Goal: Task Accomplishment & Management: Complete application form

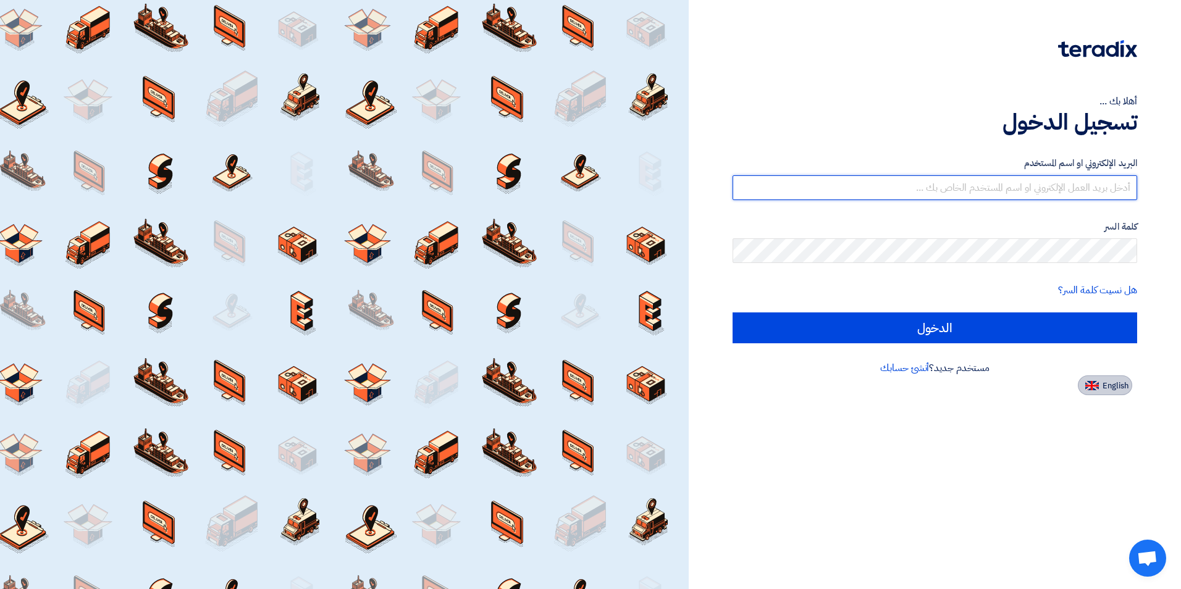
type input "[EMAIL_ADDRESS][DOMAIN_NAME]"
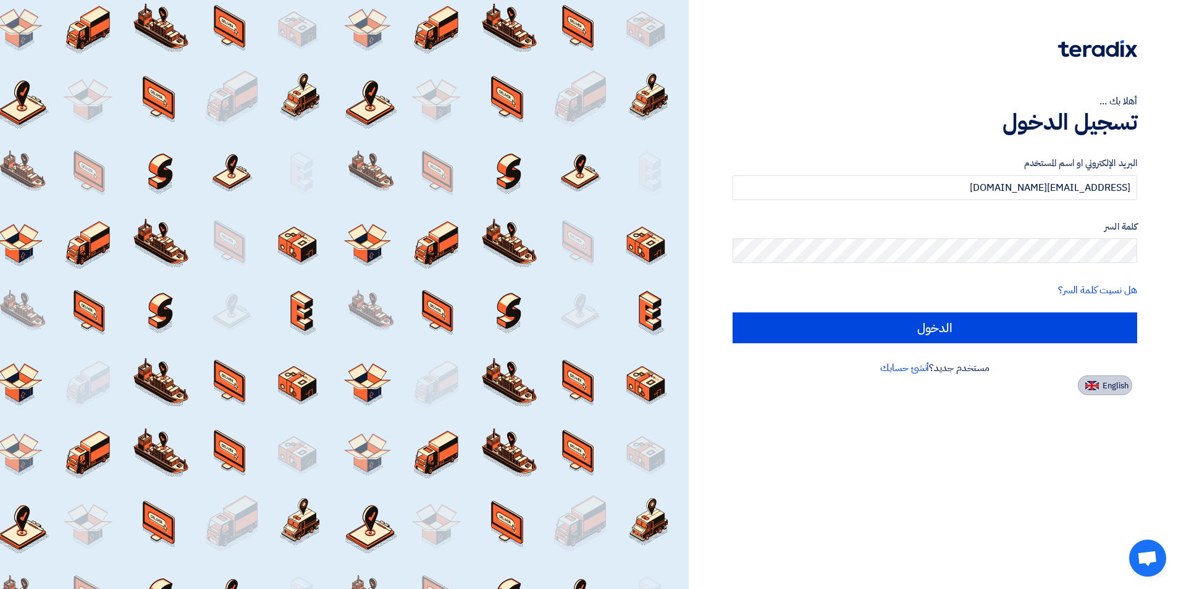
click at [1097, 384] on img at bounding box center [1092, 385] width 14 height 9
type input "Sign in"
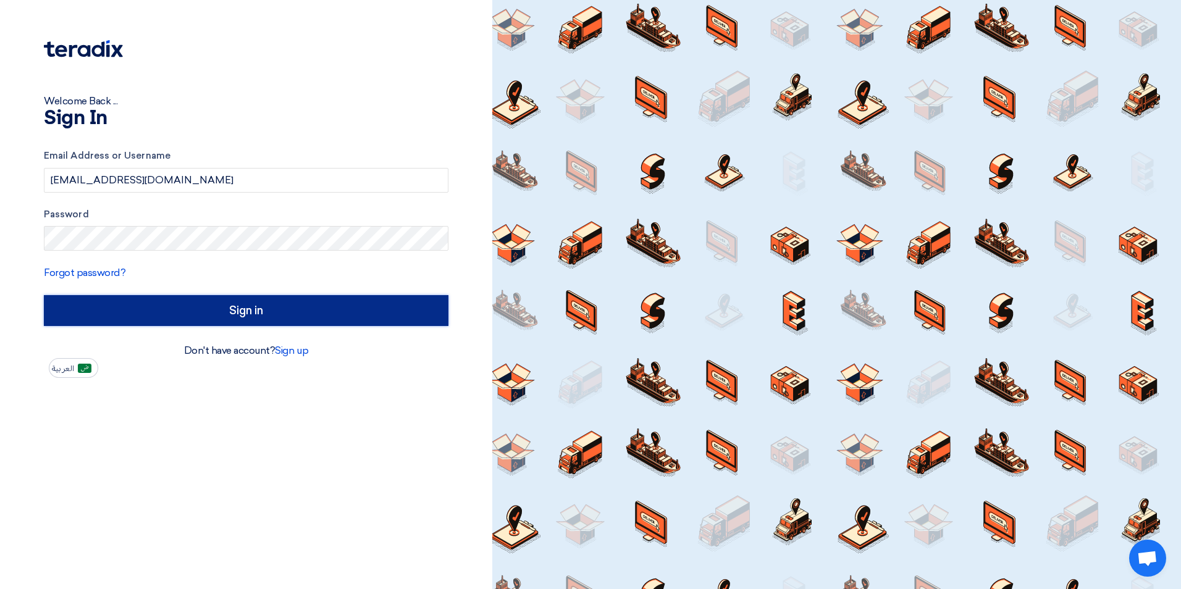
click at [217, 311] on input "Sign in" at bounding box center [246, 310] width 405 height 31
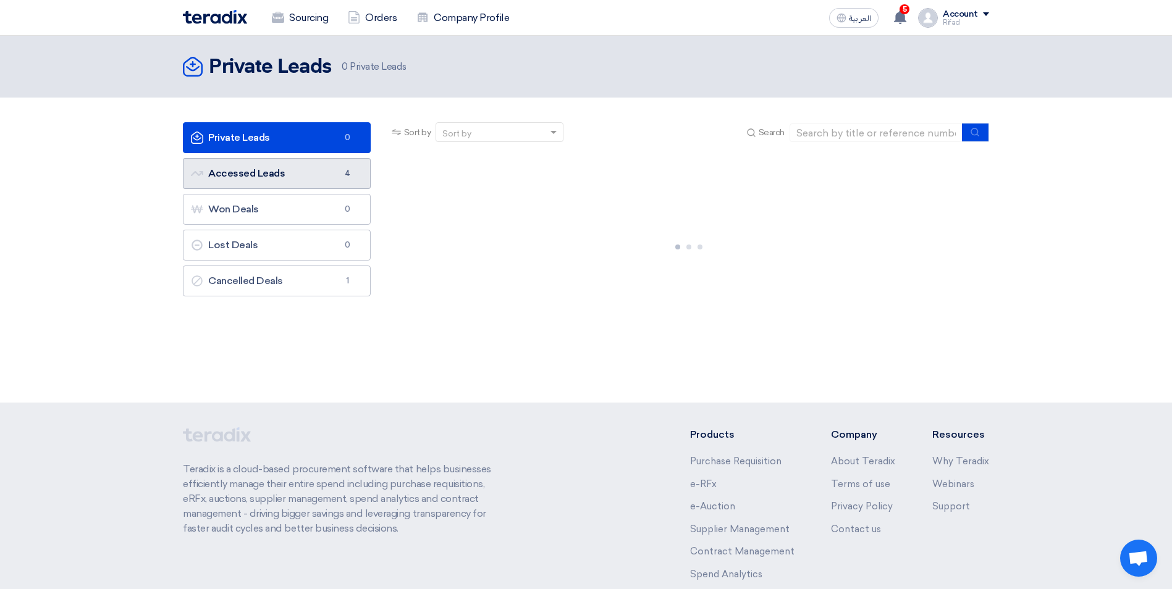
click at [292, 175] on link "Accessed Leads Accessed Leads 4" at bounding box center [277, 173] width 188 height 31
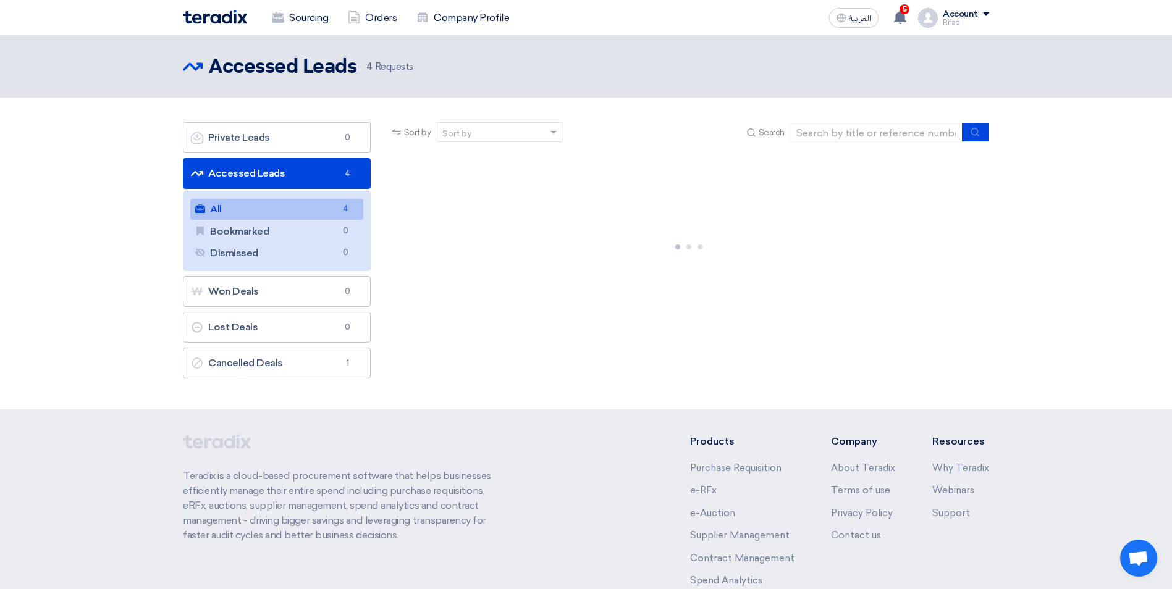
click at [259, 204] on link "All All 4" at bounding box center [276, 209] width 173 height 21
click at [296, 208] on link "All All 4" at bounding box center [276, 209] width 173 height 21
click at [219, 214] on link "All All 4" at bounding box center [276, 209] width 173 height 21
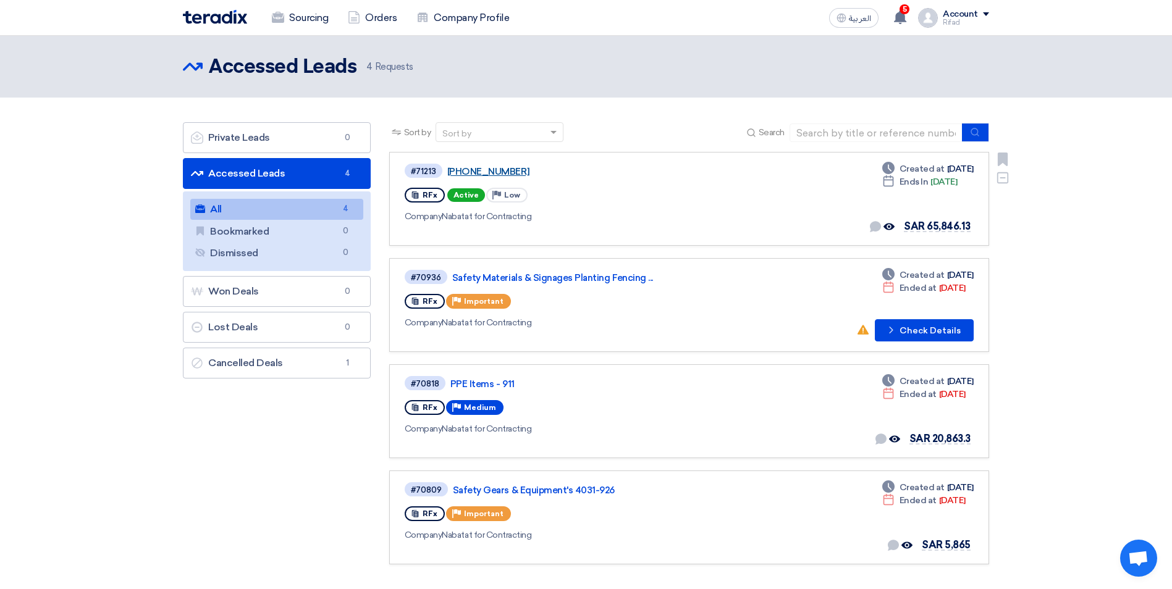
click at [506, 168] on link "[PHONE_NUMBER]" at bounding box center [601, 171] width 309 height 11
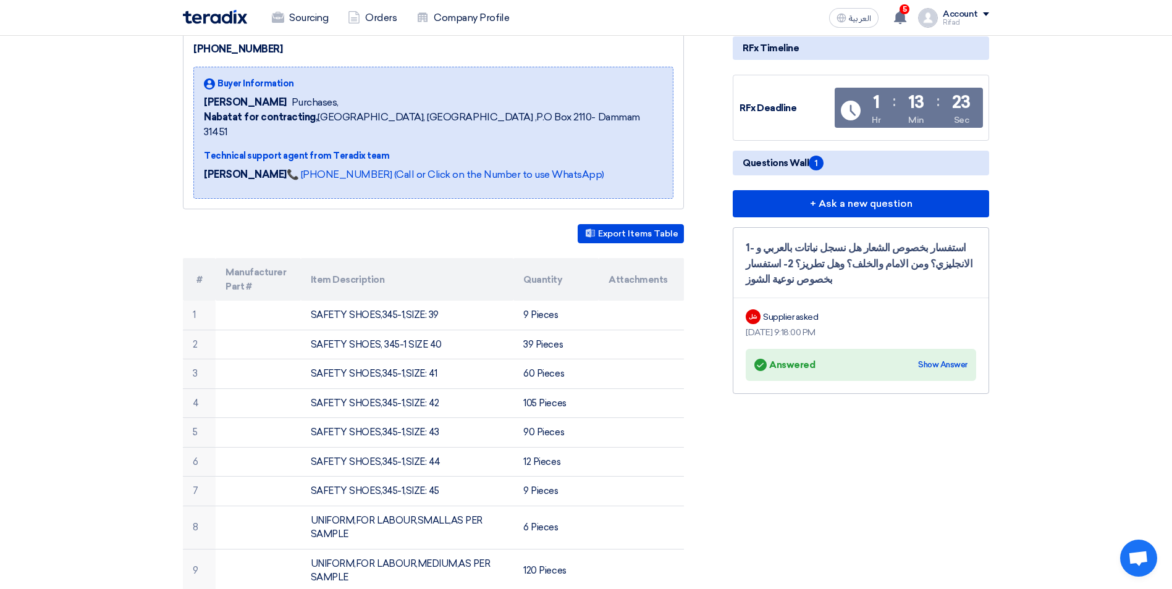
scroll to position [62, 0]
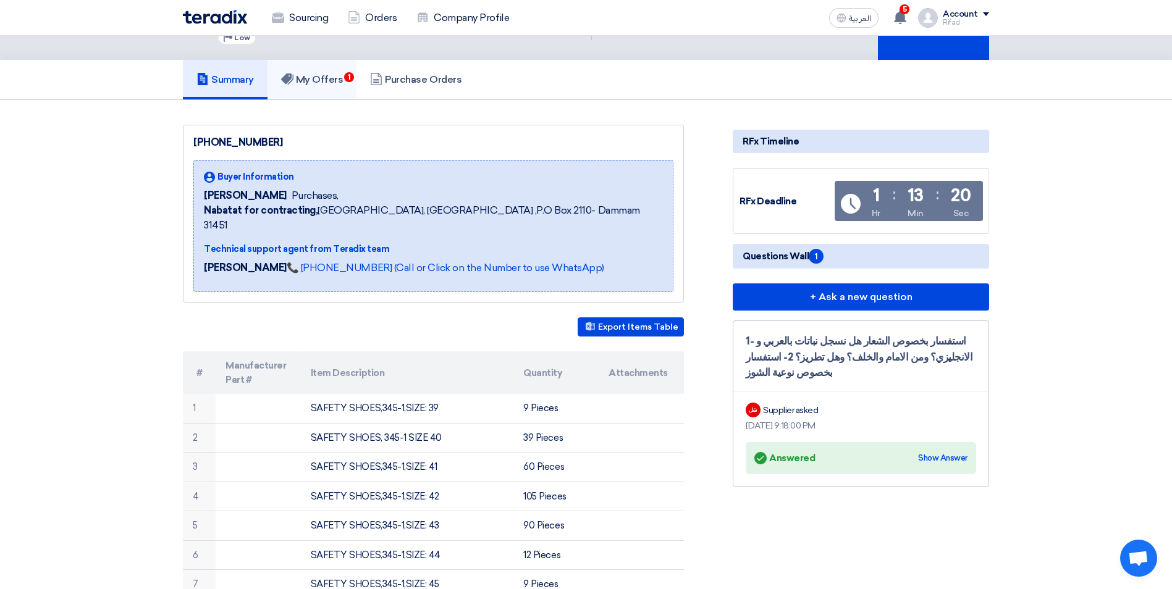
click at [329, 80] on h5 "My Offers 1" at bounding box center [312, 79] width 62 height 12
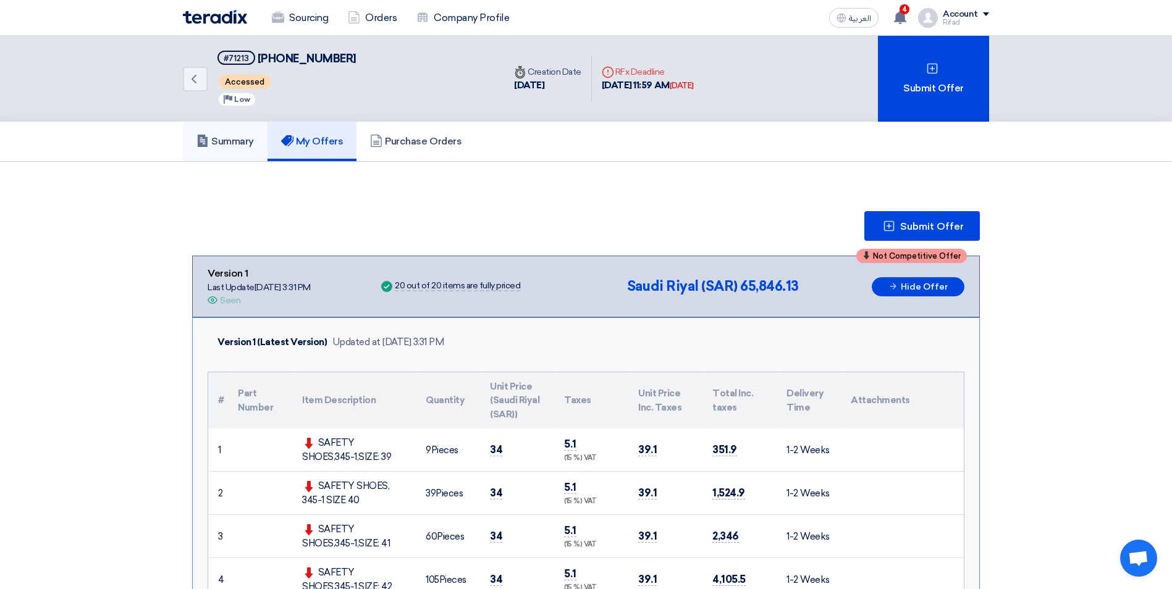
click at [229, 134] on link "Summary" at bounding box center [225, 142] width 85 height 40
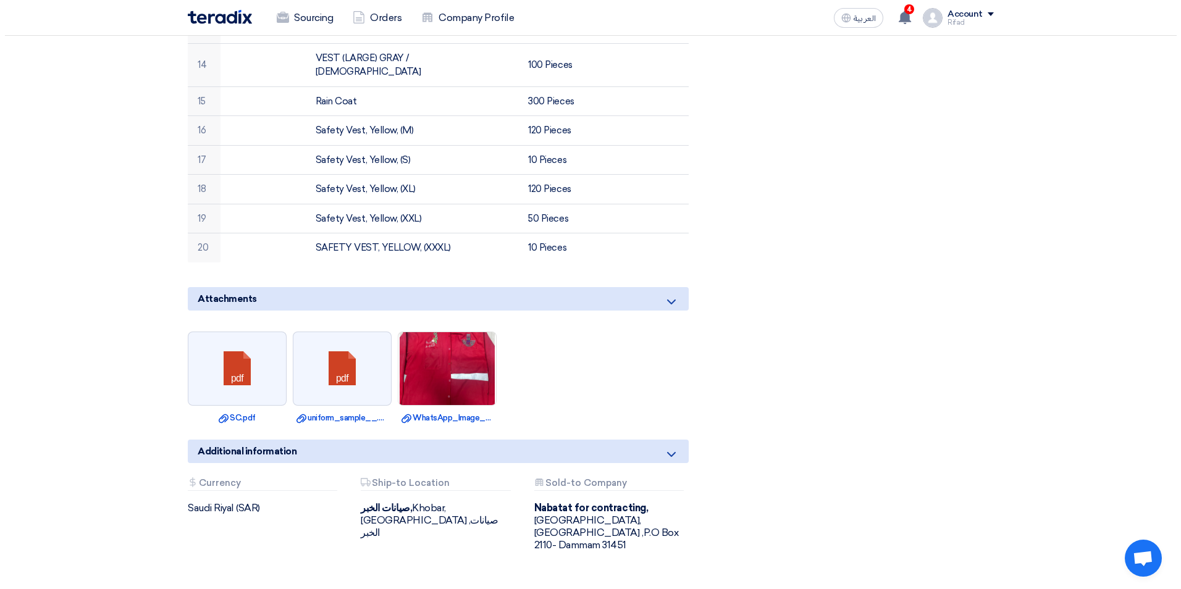
scroll to position [865, 0]
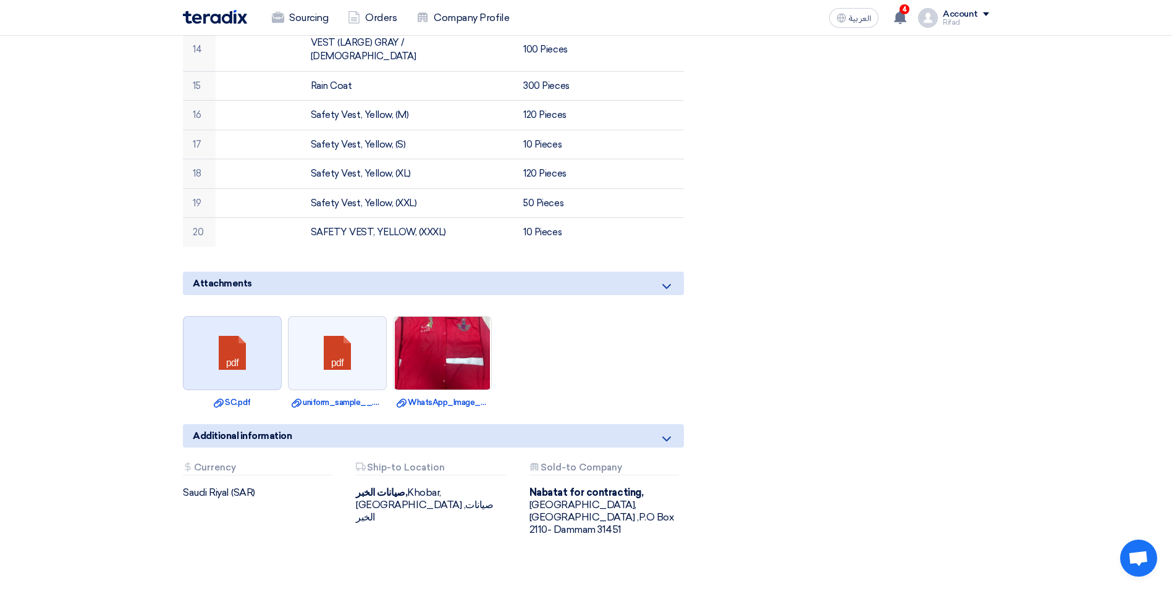
click at [245, 324] on link at bounding box center [232, 354] width 99 height 74
click at [462, 329] on img at bounding box center [442, 353] width 98 height 140
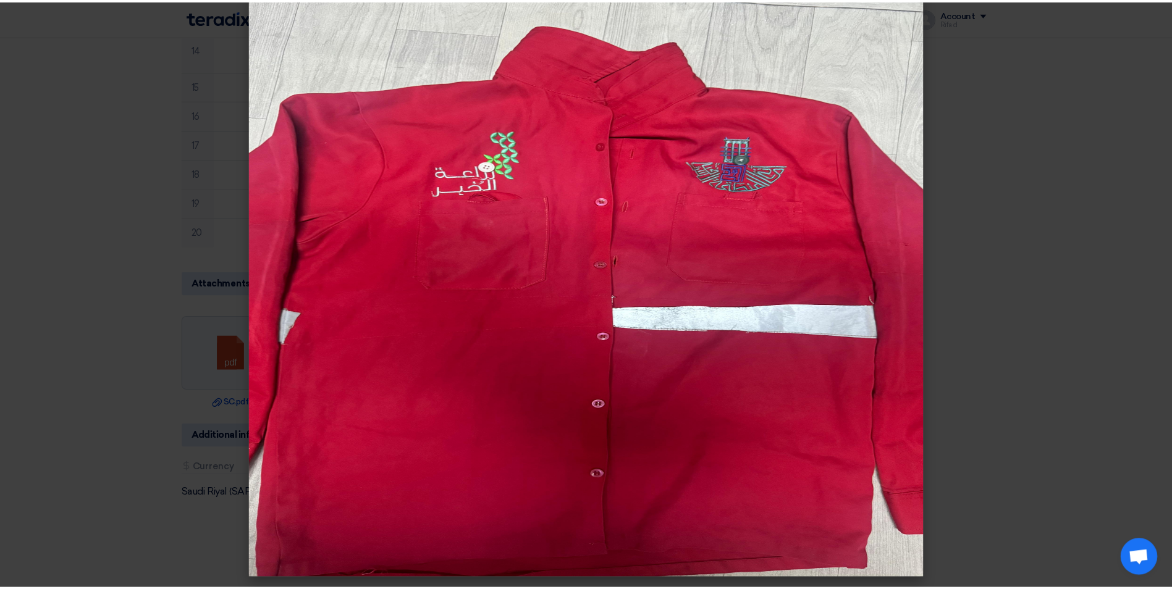
scroll to position [0, 0]
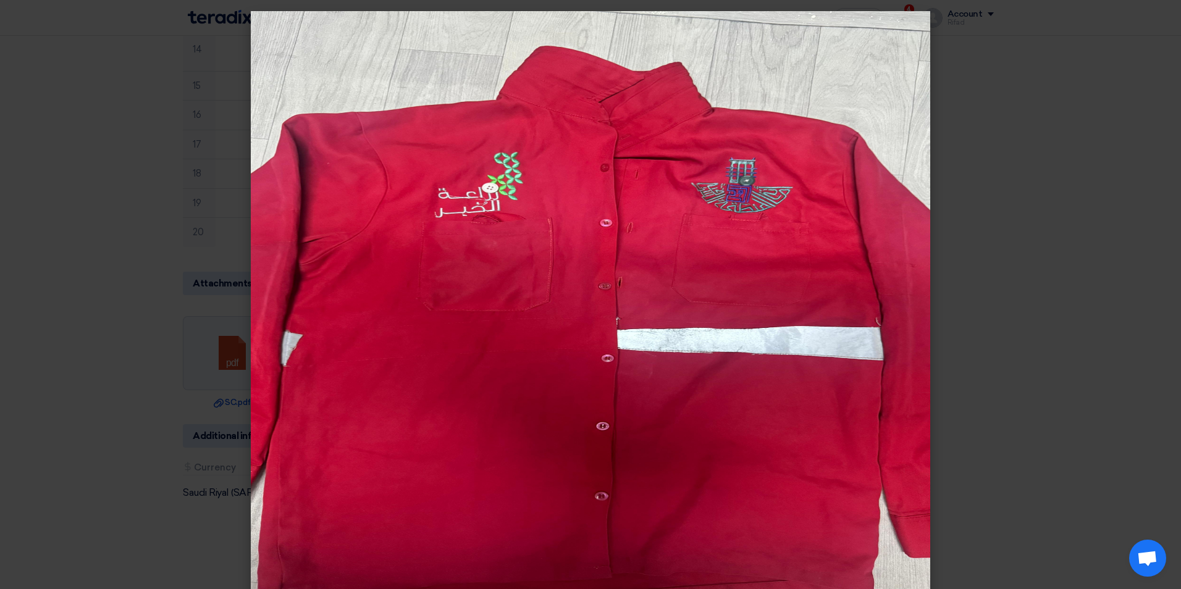
click at [1132, 410] on modal-container at bounding box center [590, 294] width 1181 height 589
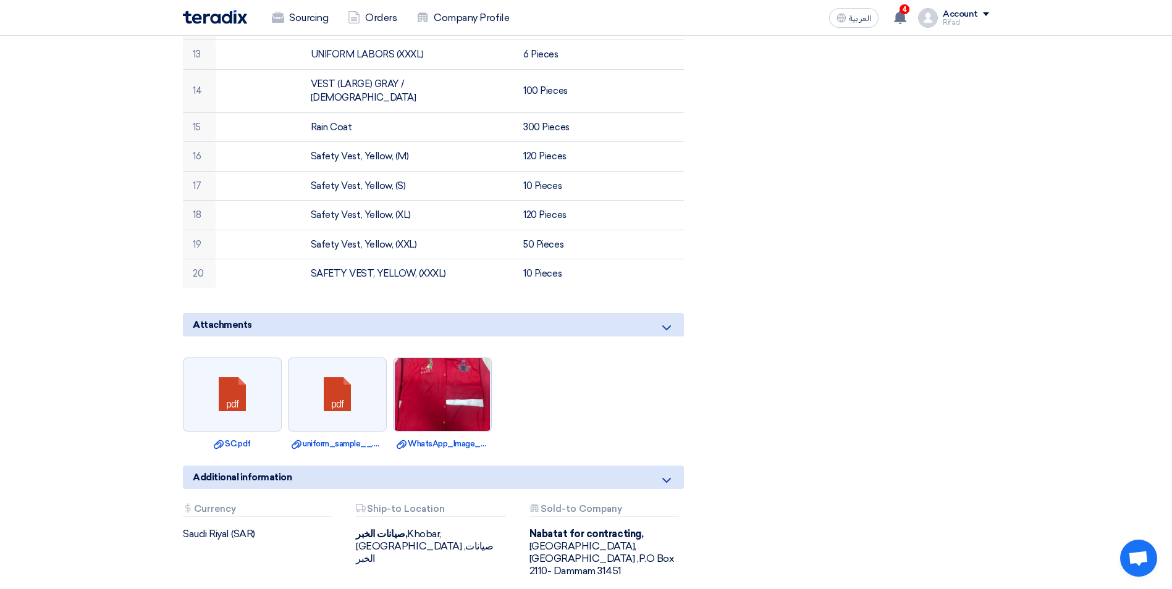
scroll to position [865, 0]
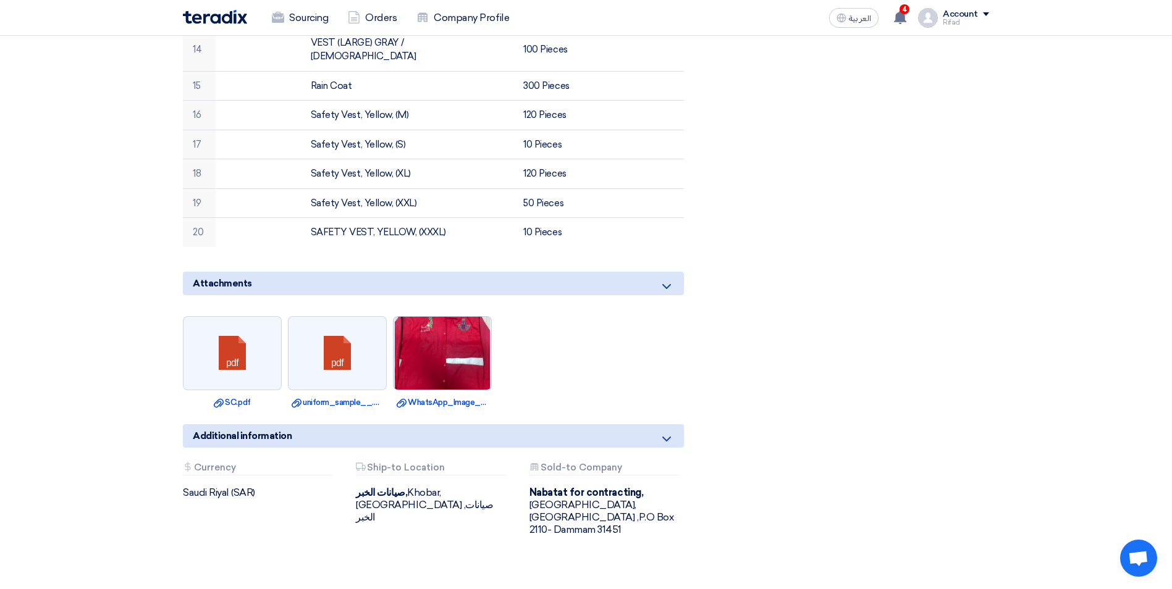
click at [467, 321] on img at bounding box center [442, 353] width 98 height 140
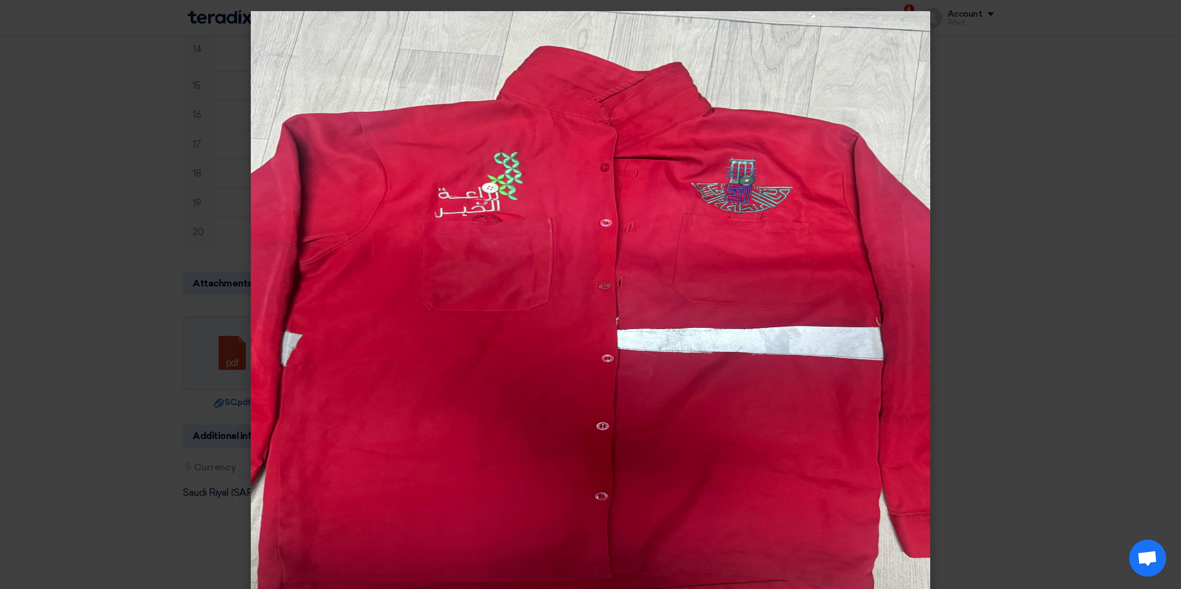
click at [90, 92] on modal-container at bounding box center [590, 294] width 1181 height 589
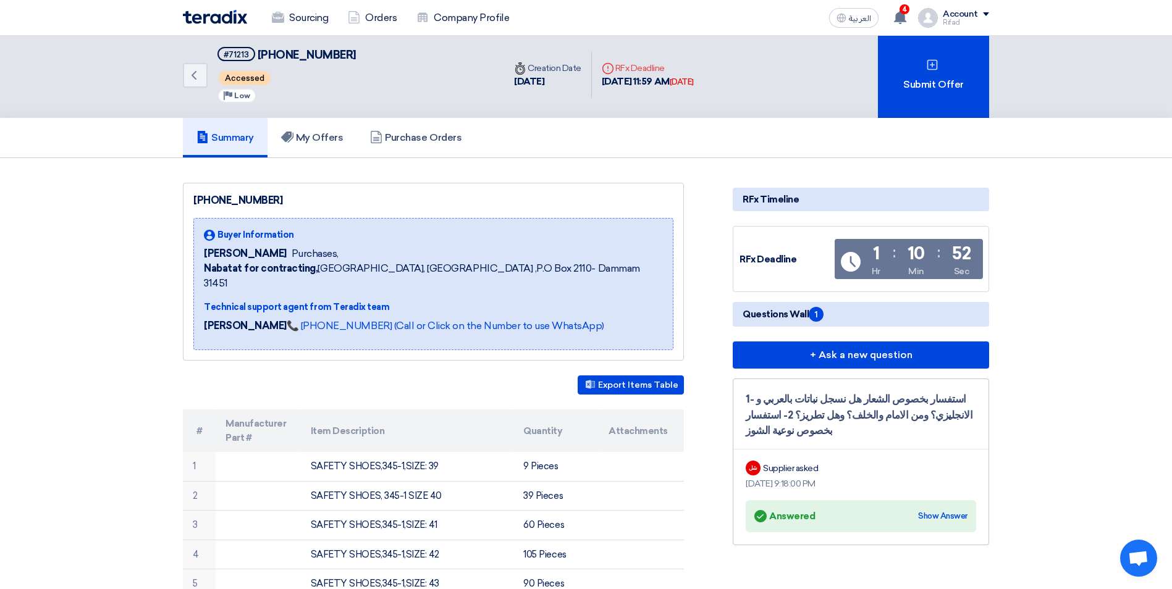
scroll to position [0, 0]
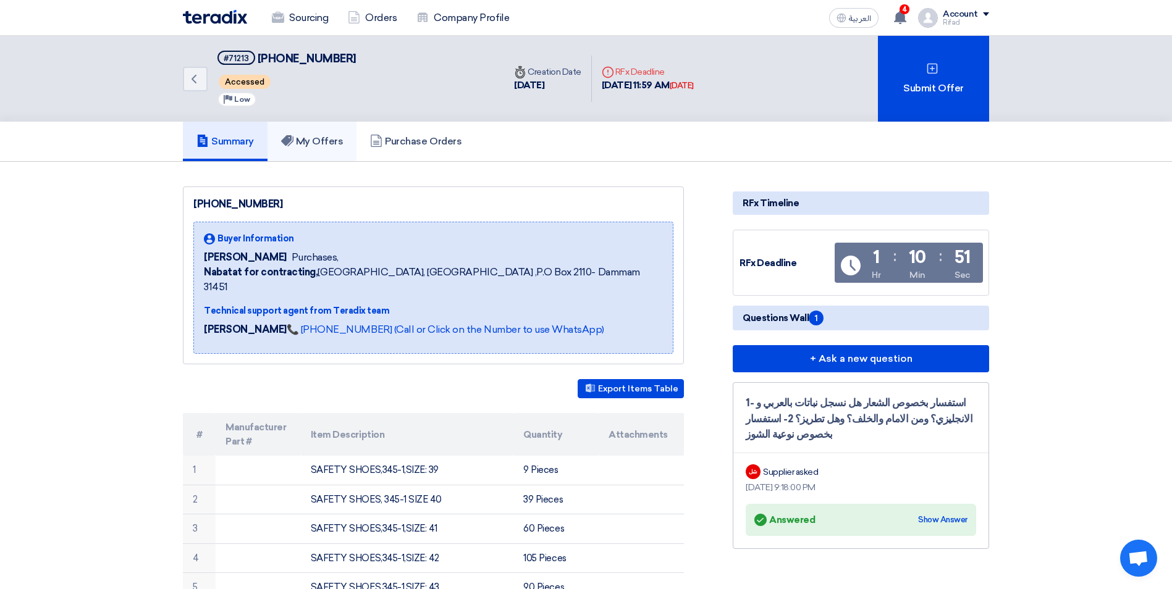
click at [317, 126] on link "My Offers" at bounding box center [312, 142] width 90 height 40
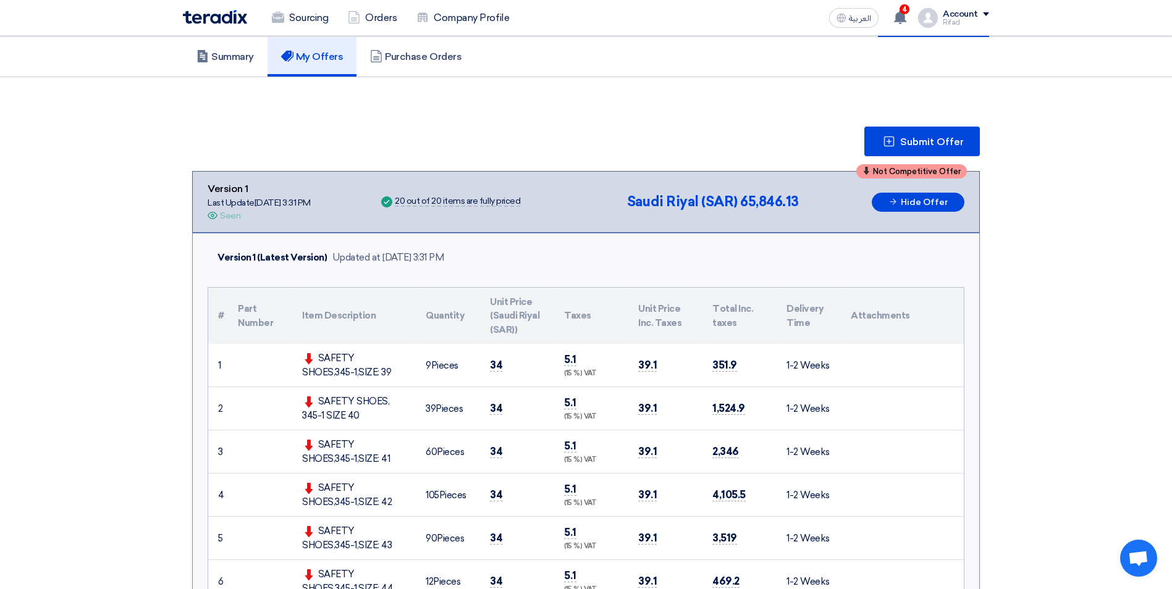
scroll to position [62, 0]
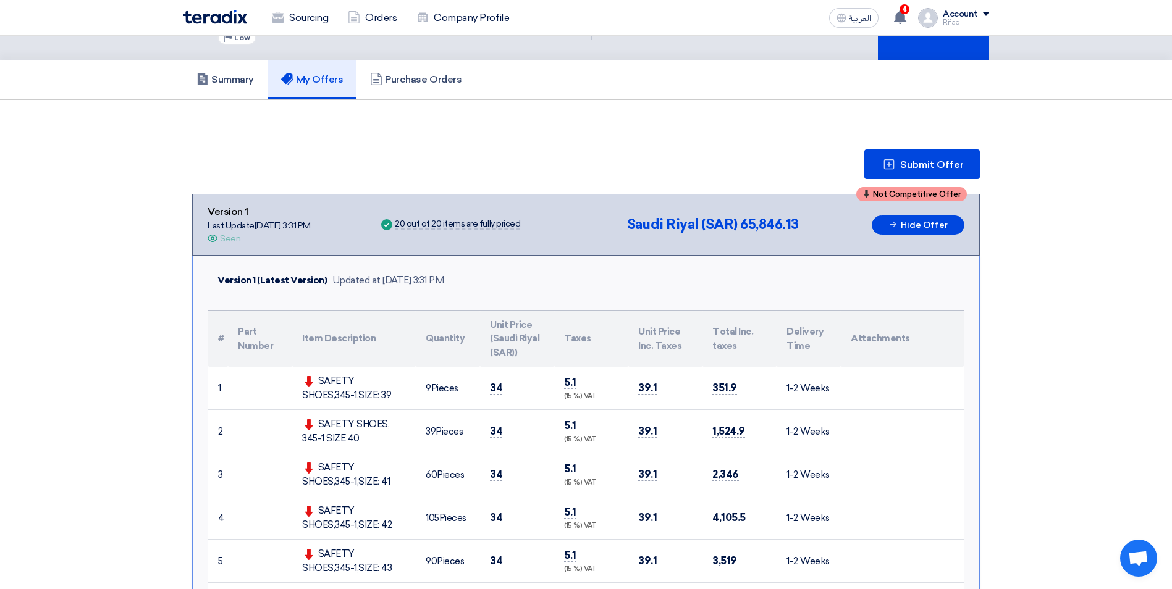
click at [211, 240] on icon "Offer is Seen" at bounding box center [213, 238] width 10 height 10
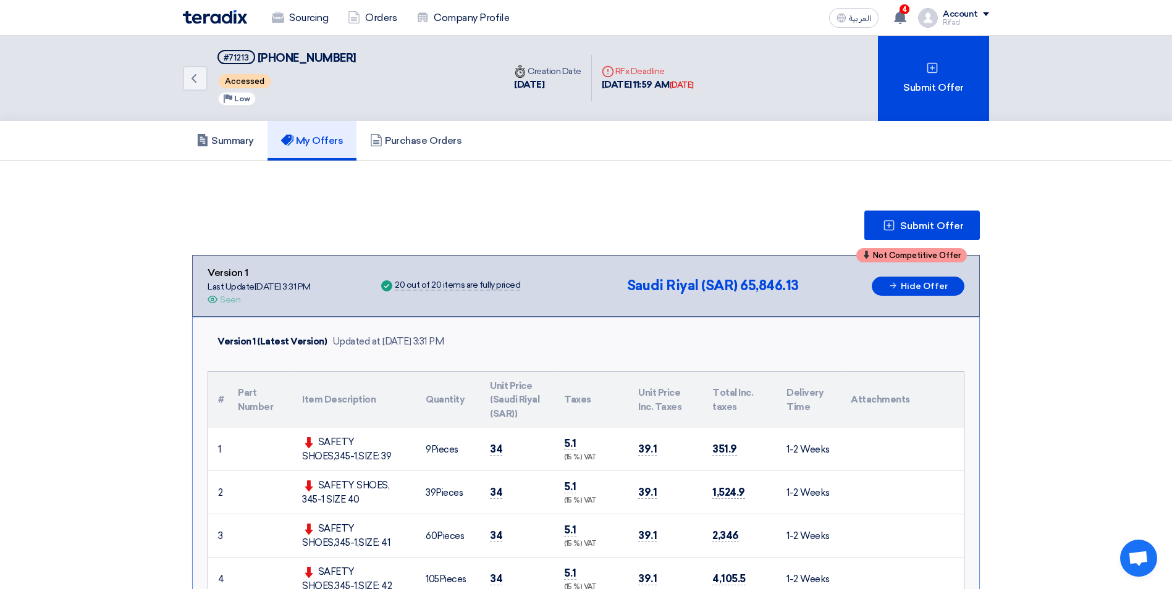
scroll to position [0, 0]
click at [222, 152] on link "Summary" at bounding box center [225, 142] width 85 height 40
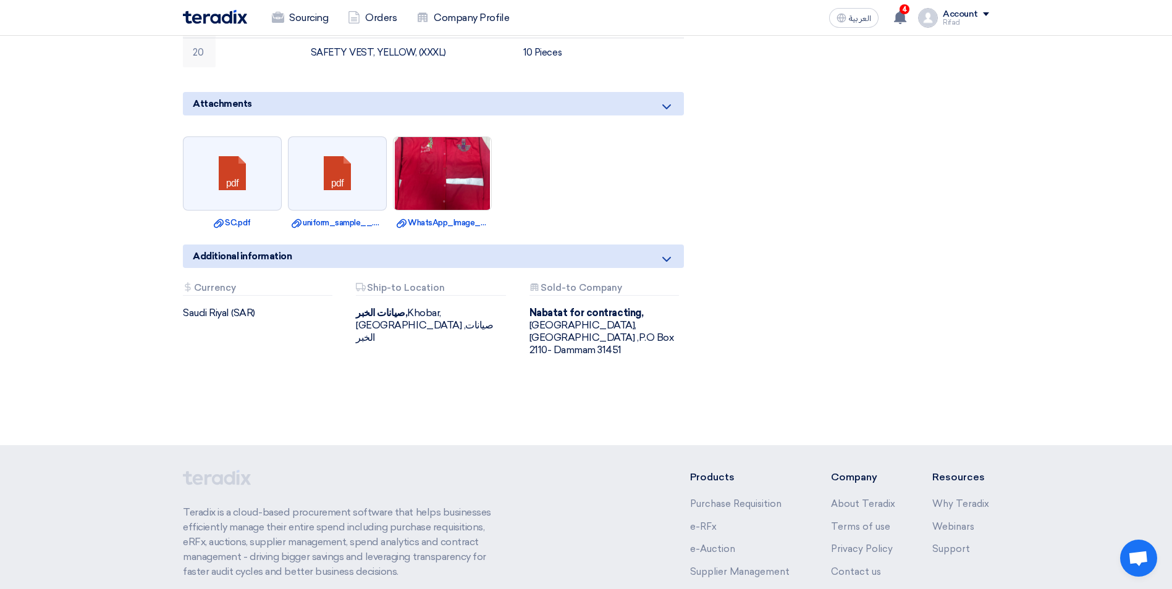
scroll to position [1050, 0]
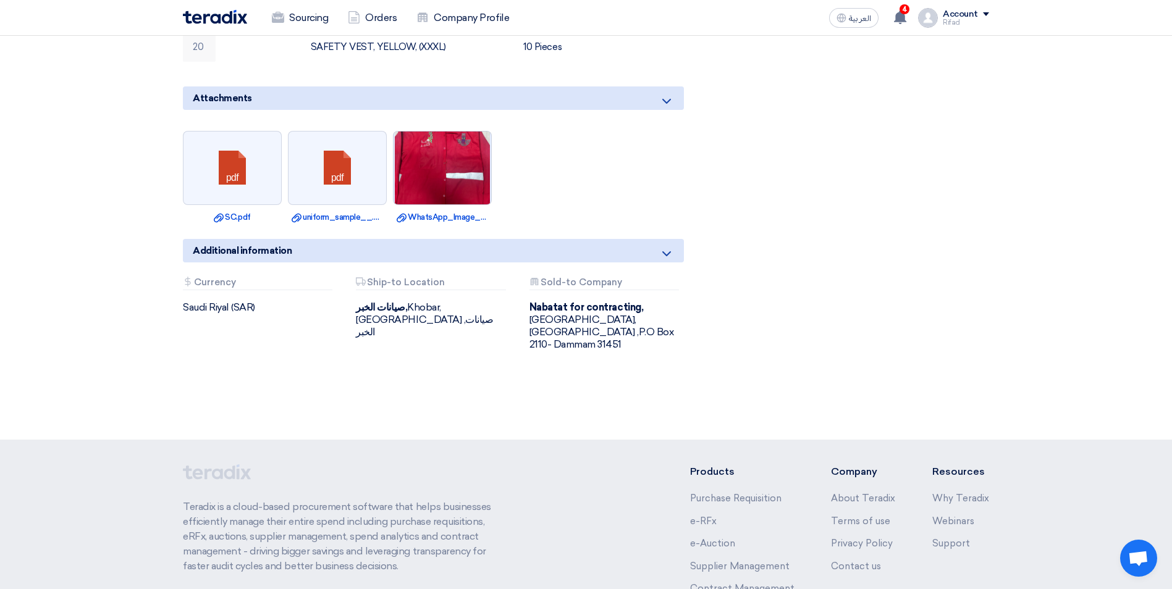
click at [482, 145] on img at bounding box center [442, 168] width 98 height 140
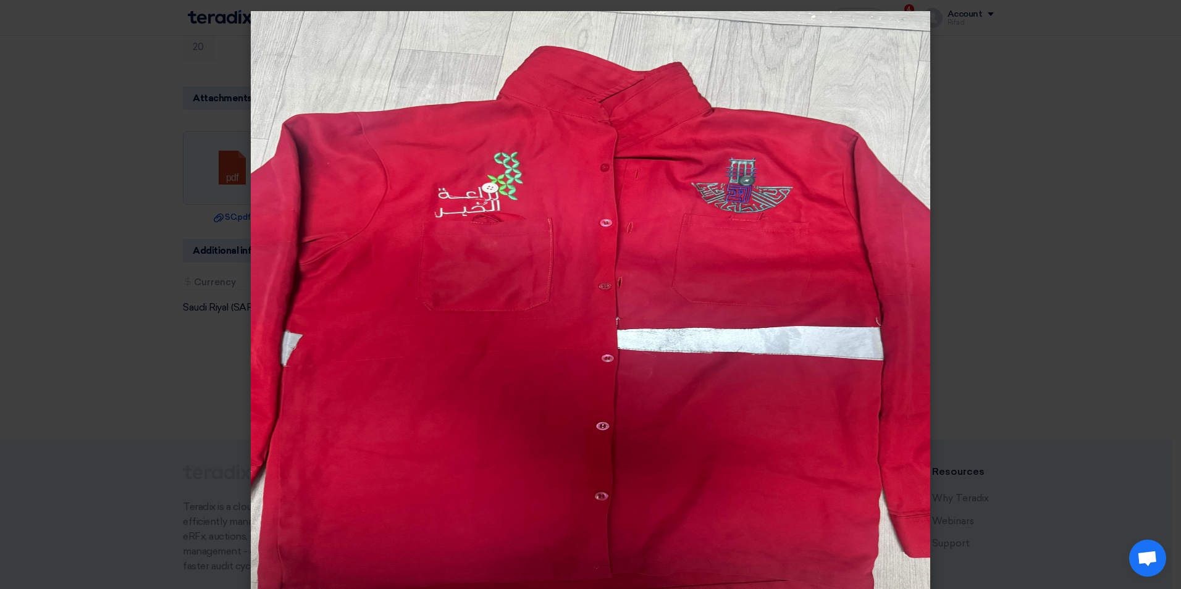
click at [80, 57] on modal-container at bounding box center [590, 294] width 1181 height 589
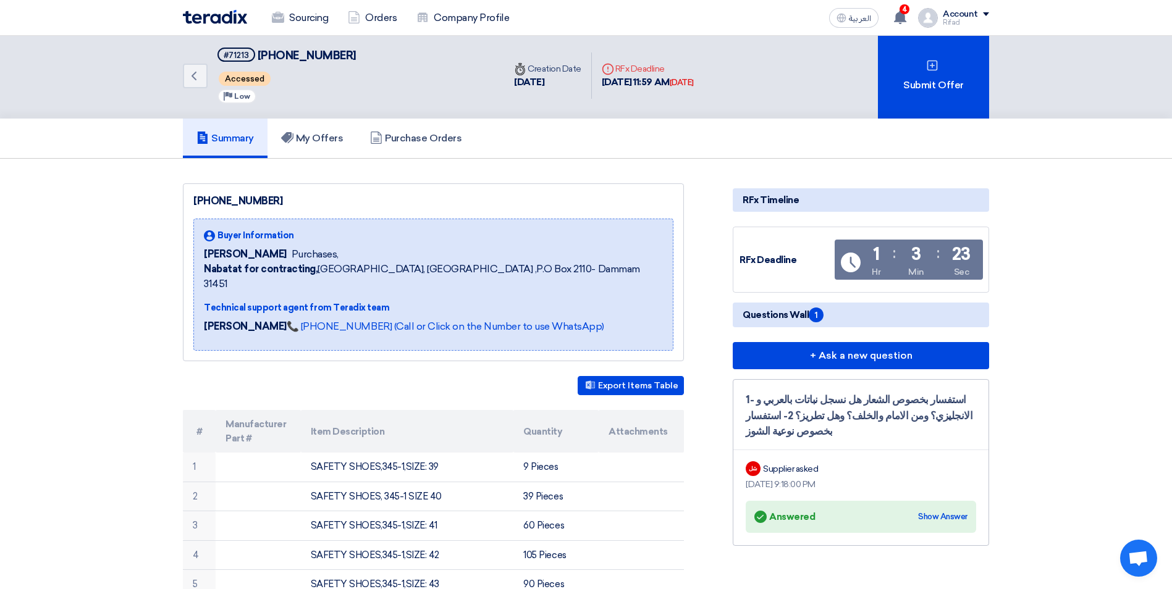
scroll to position [0, 0]
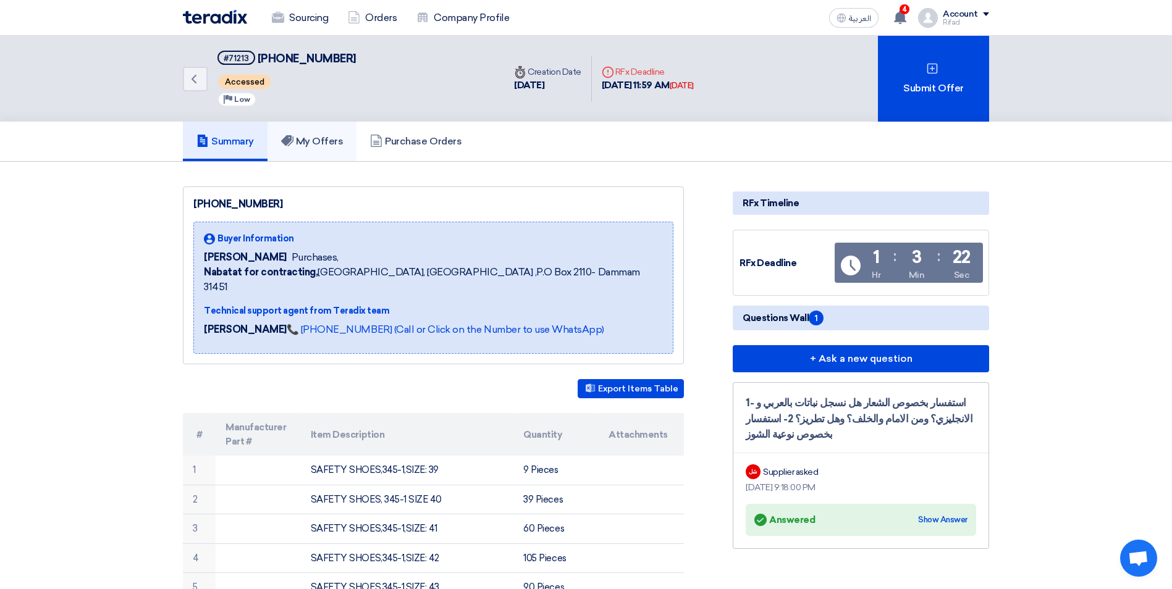
drag, startPoint x: 303, startPoint y: 138, endPoint x: 316, endPoint y: 143, distance: 13.9
click at [303, 138] on h5 "My Offers" at bounding box center [312, 141] width 62 height 12
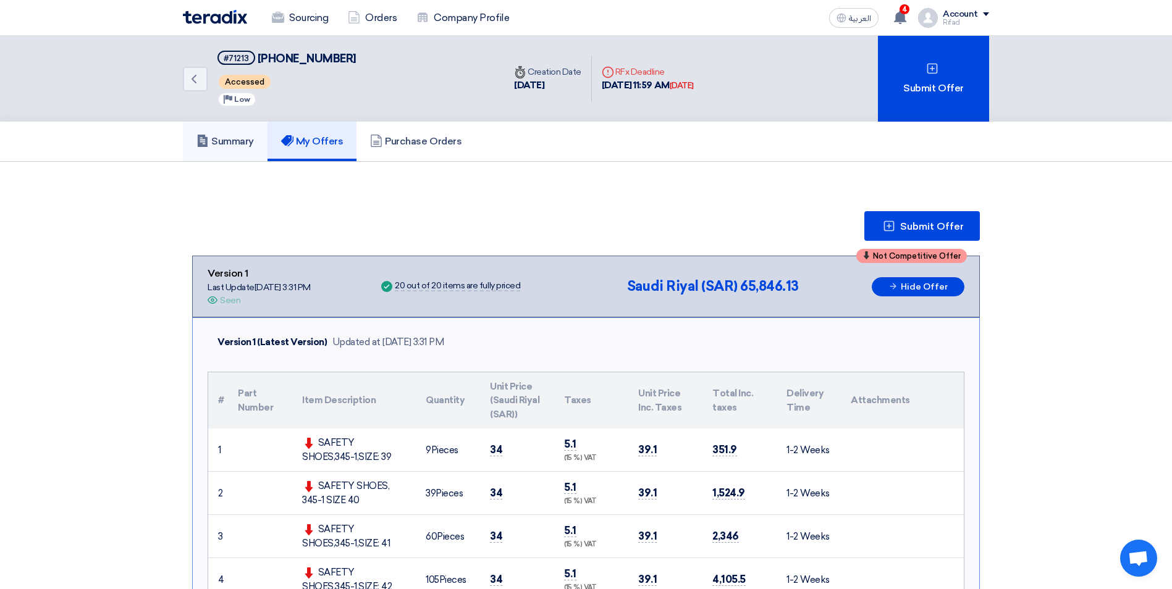
click at [218, 145] on h5 "Summary" at bounding box center [224, 141] width 57 height 12
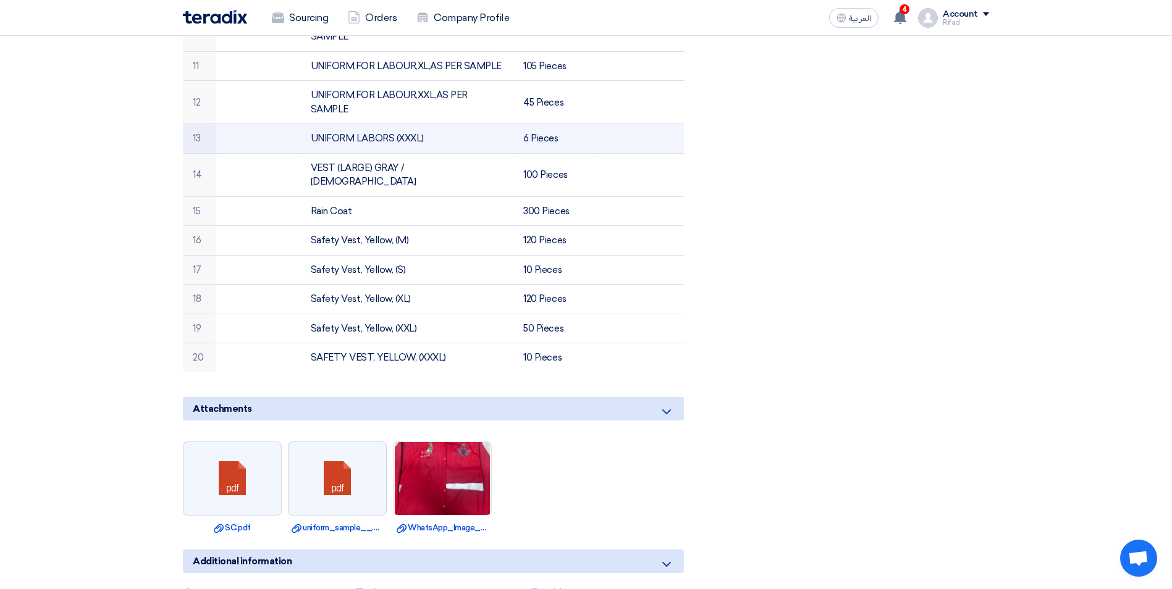
scroll to position [741, 0]
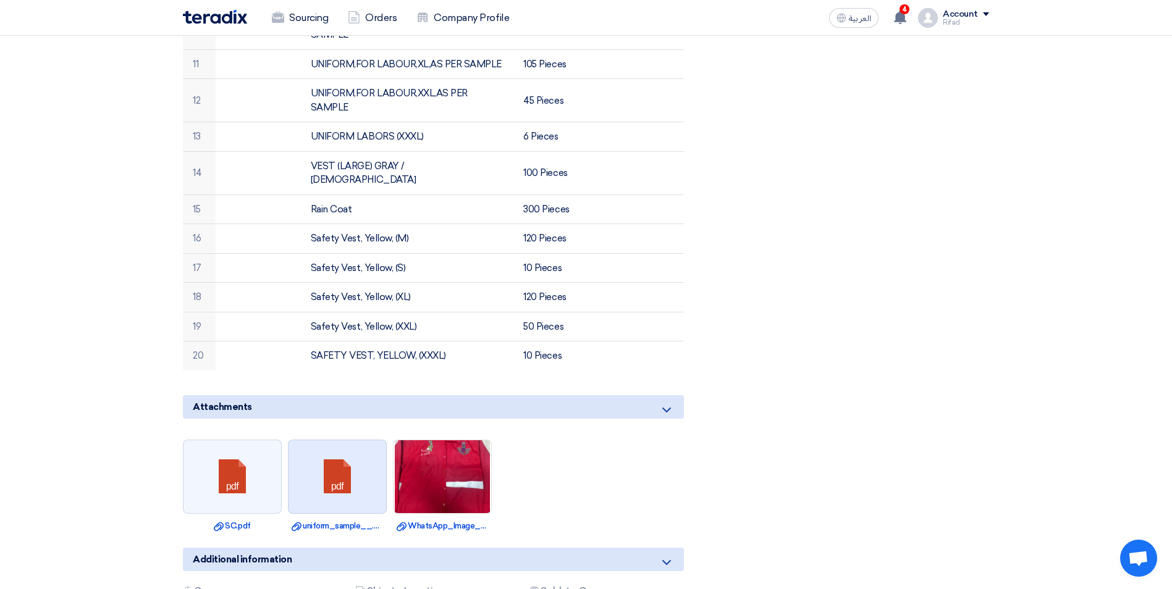
click at [346, 458] on link at bounding box center [337, 477] width 99 height 74
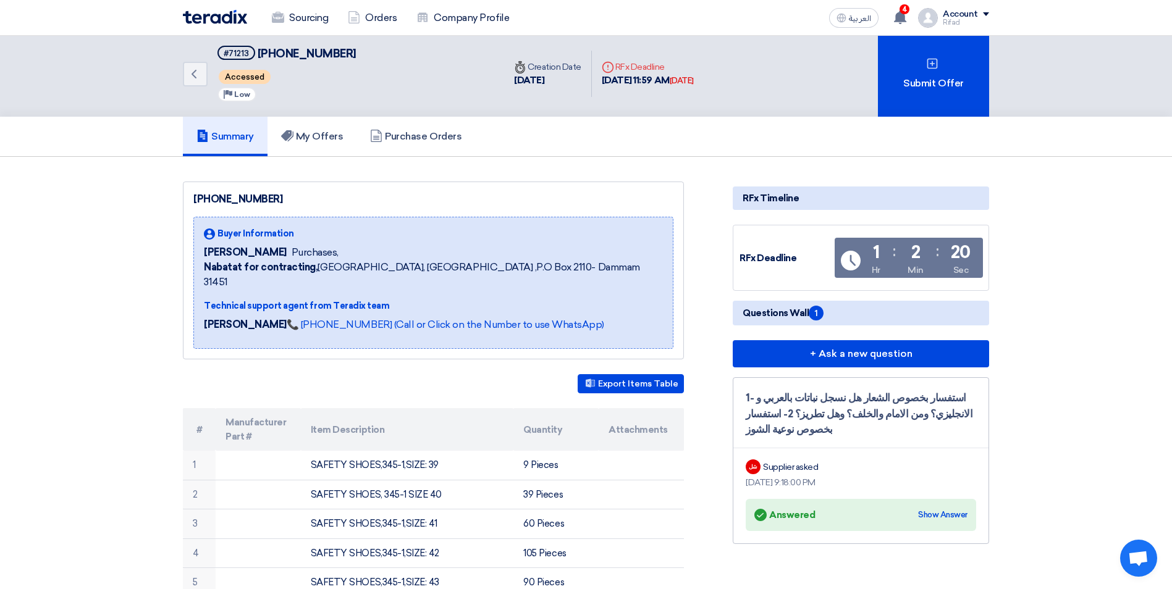
scroll to position [0, 0]
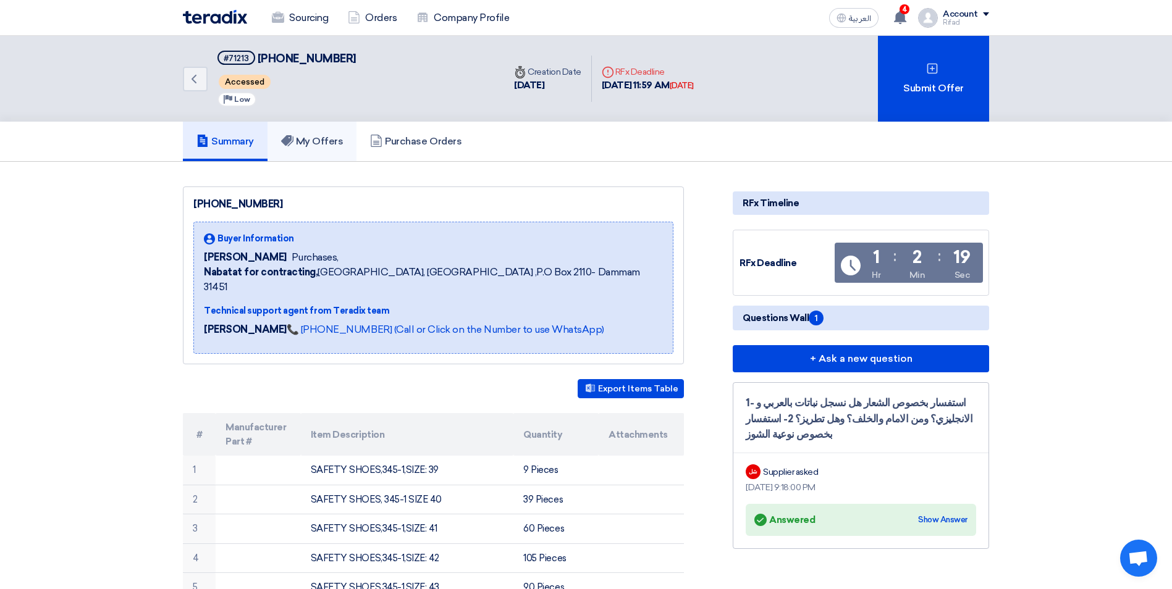
click at [303, 150] on link "My Offers" at bounding box center [312, 142] width 90 height 40
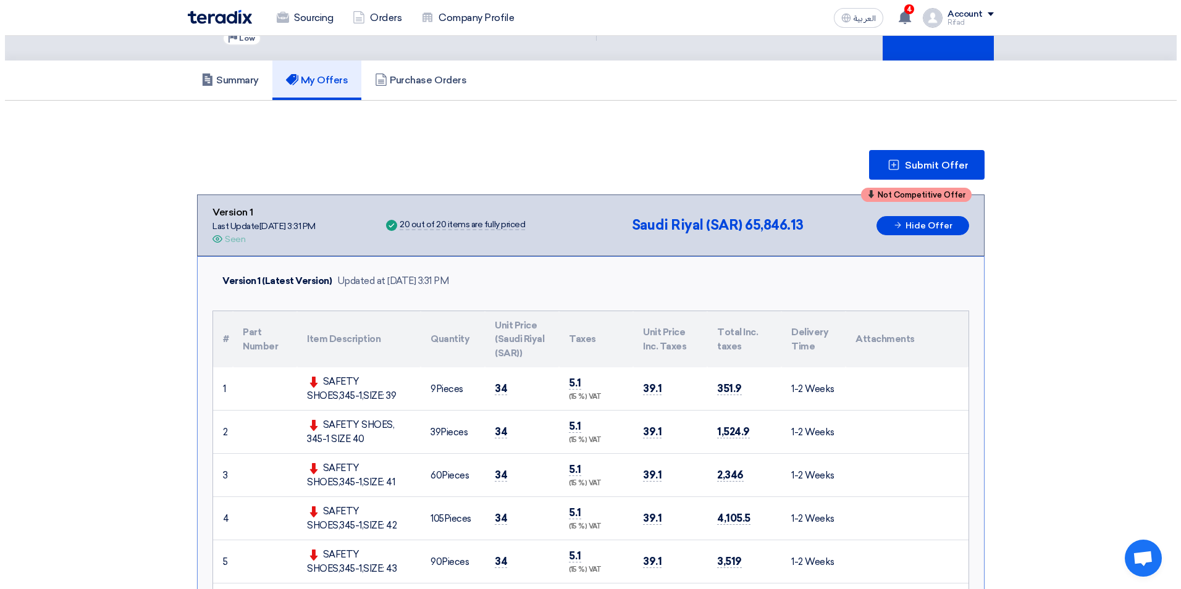
scroll to position [62, 0]
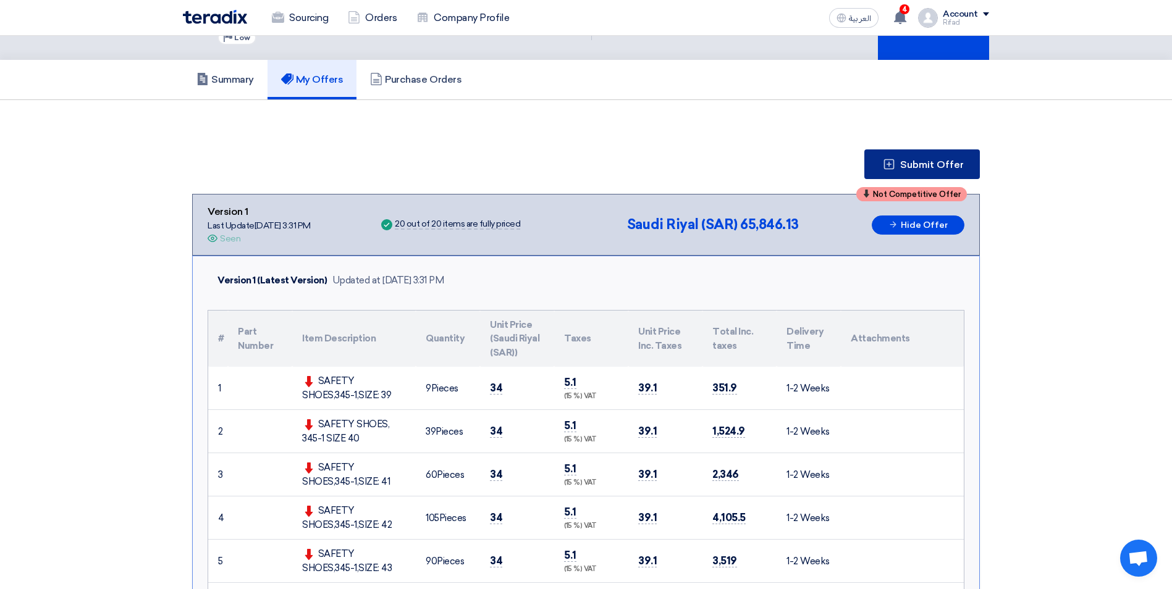
click at [918, 171] on button "Submit Offer" at bounding box center [921, 164] width 115 height 30
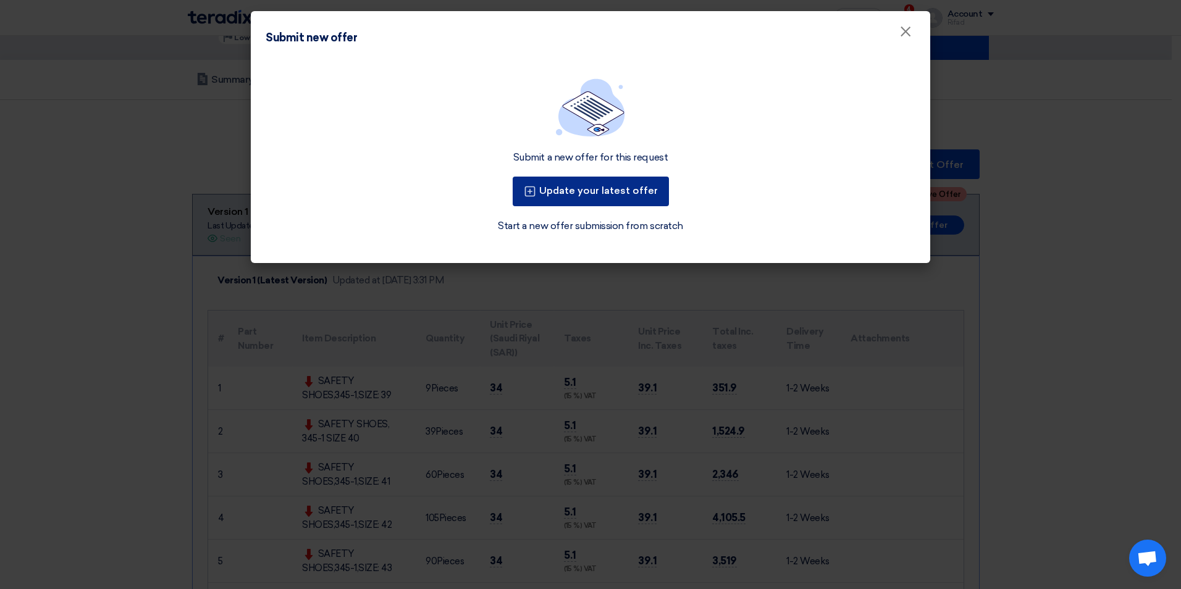
click at [584, 198] on button "Update your latest offer" at bounding box center [591, 192] width 156 height 30
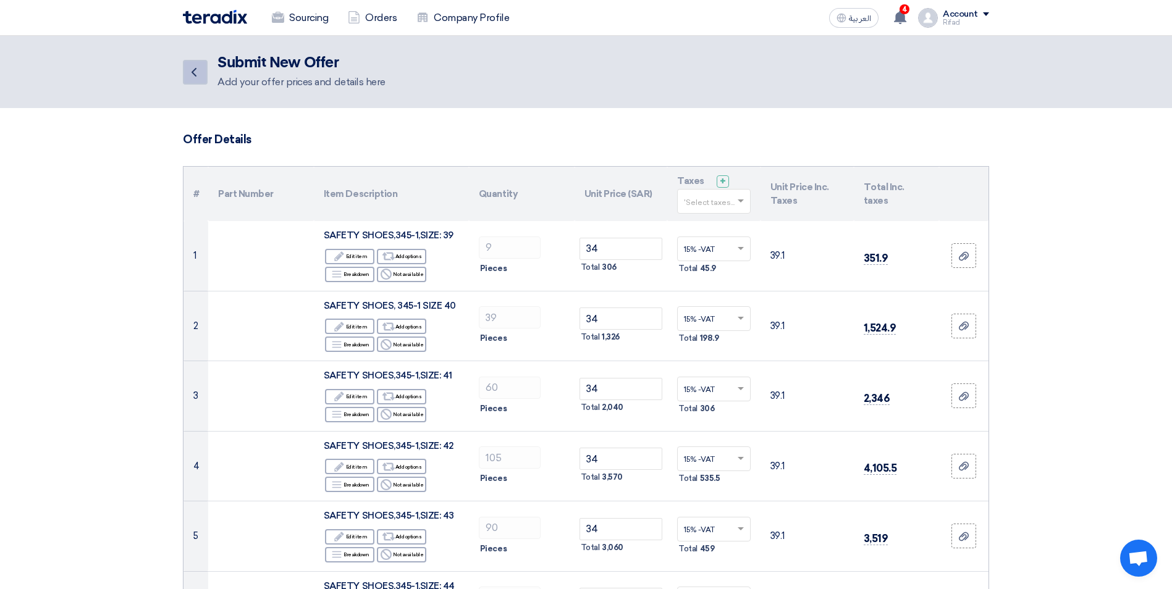
click at [193, 82] on link "Back" at bounding box center [195, 72] width 25 height 25
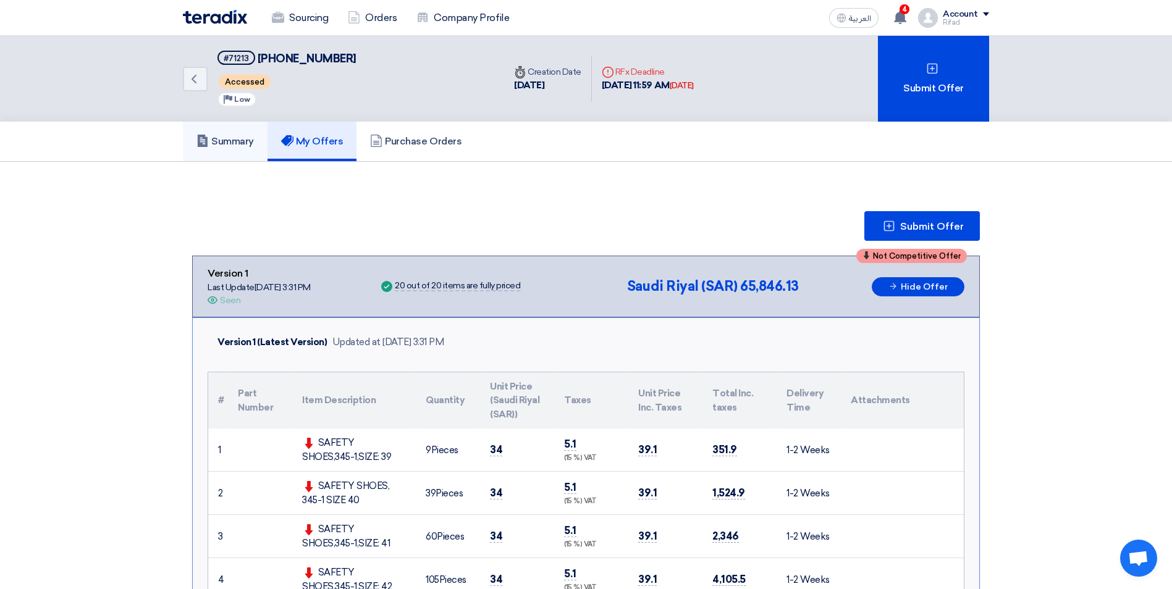
click at [235, 141] on h5 "Summary" at bounding box center [224, 141] width 57 height 12
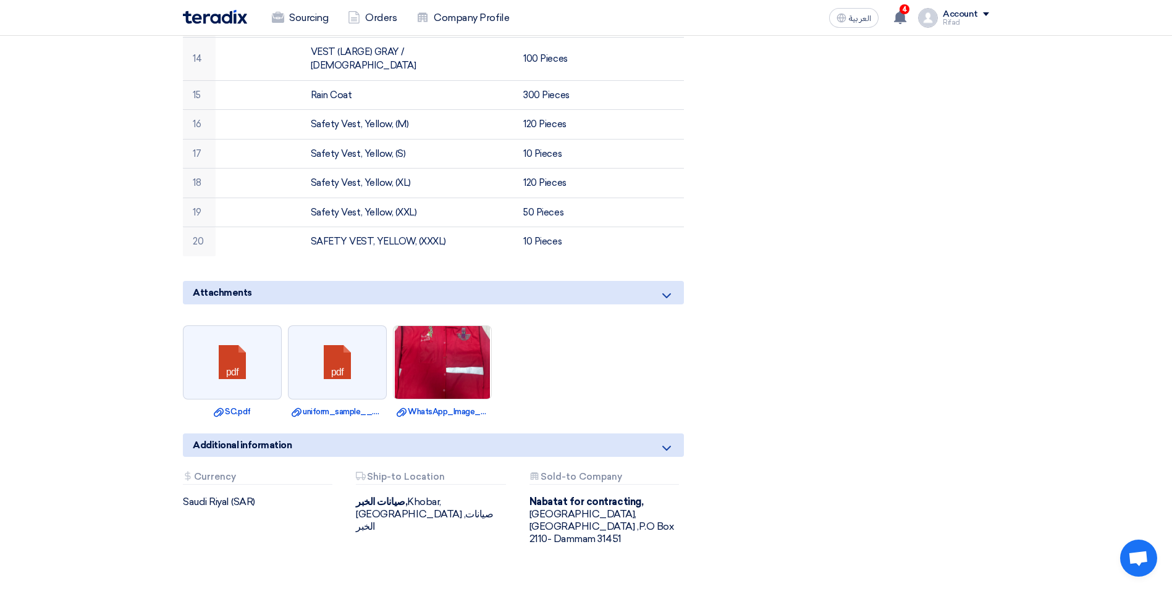
scroll to position [865, 0]
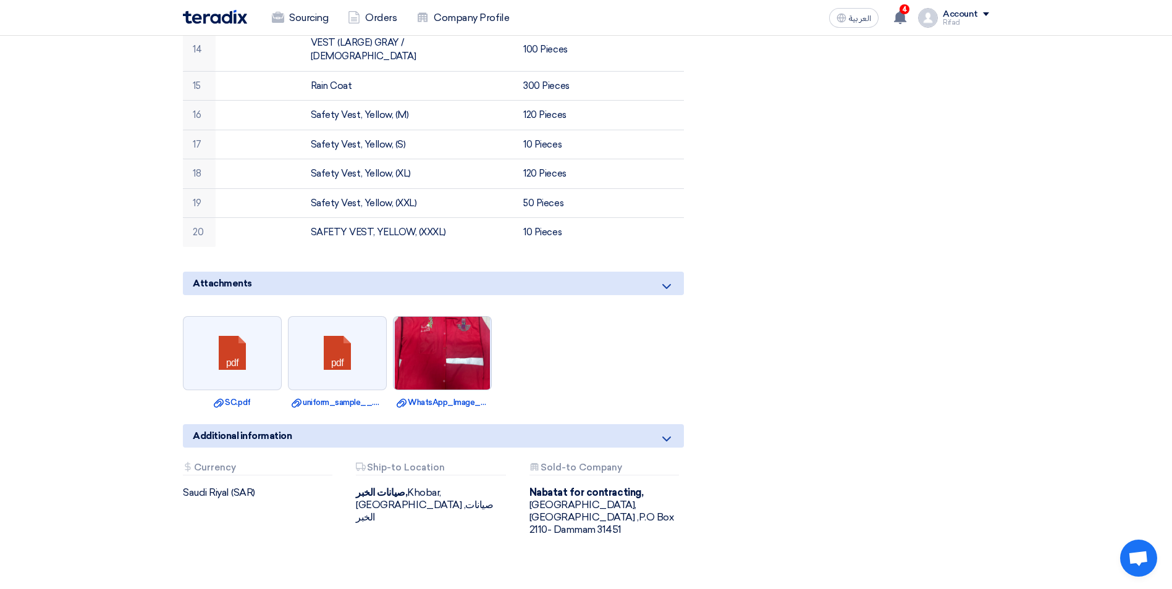
click at [443, 331] on img at bounding box center [442, 353] width 98 height 140
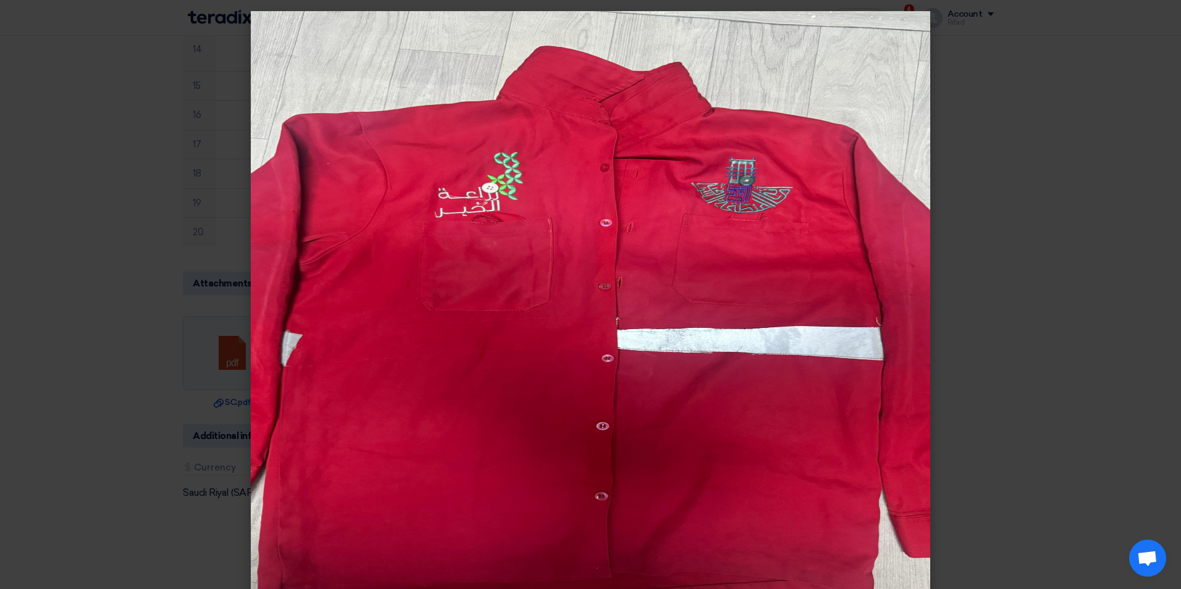
click at [116, 80] on modal-container at bounding box center [590, 294] width 1181 height 589
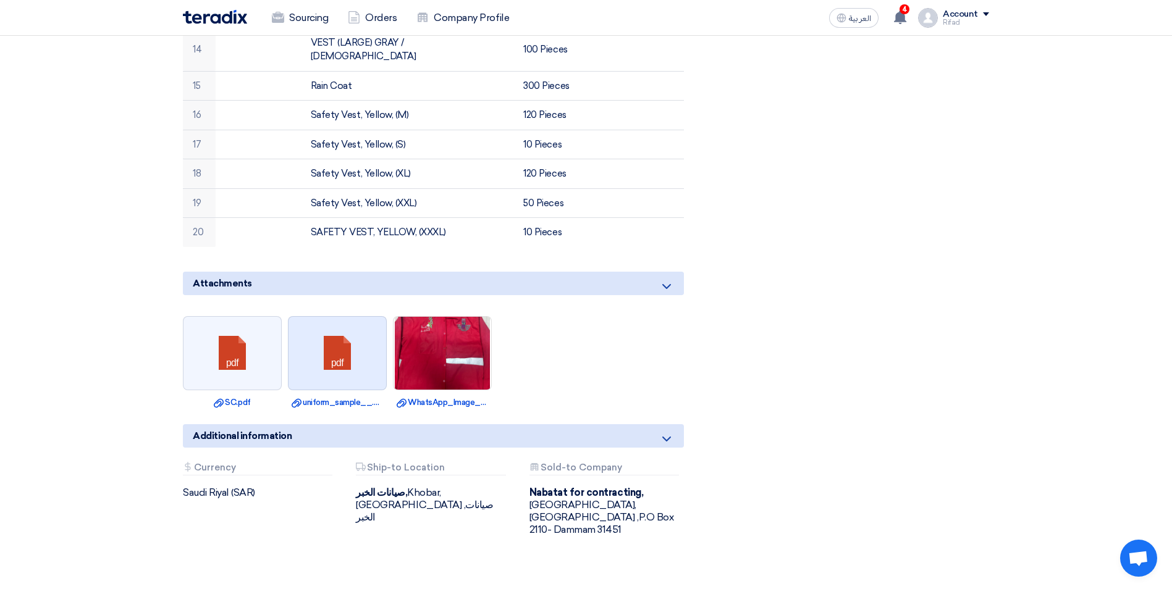
click at [342, 317] on link at bounding box center [337, 354] width 99 height 74
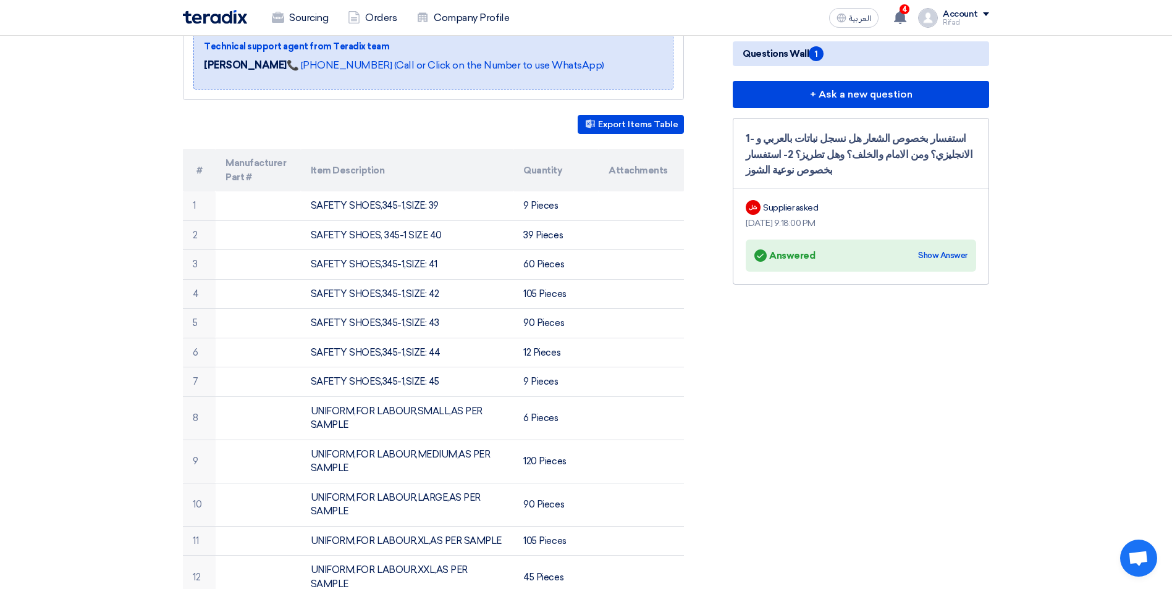
scroll to position [185, 0]
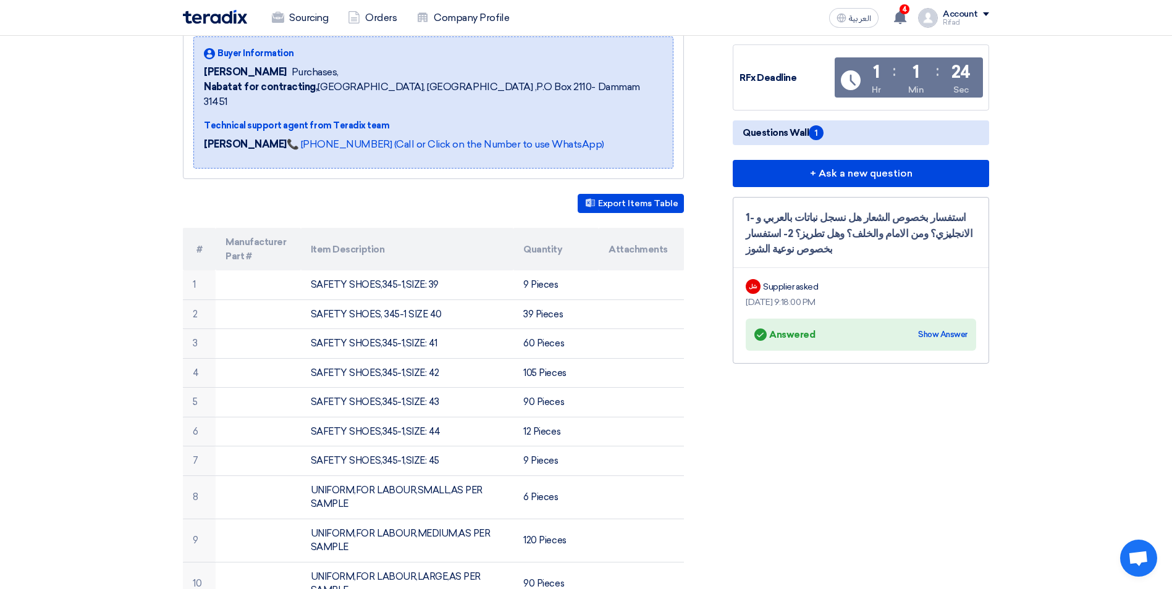
click at [847, 233] on div "1- استفسار بخصوص الشعار هل نسجل نباتات بالعربي و الانجليزي؟ ومن الامام والخلف؟ …" at bounding box center [860, 234] width 230 height 48
click at [952, 330] on div "Show Answer" at bounding box center [942, 335] width 49 height 12
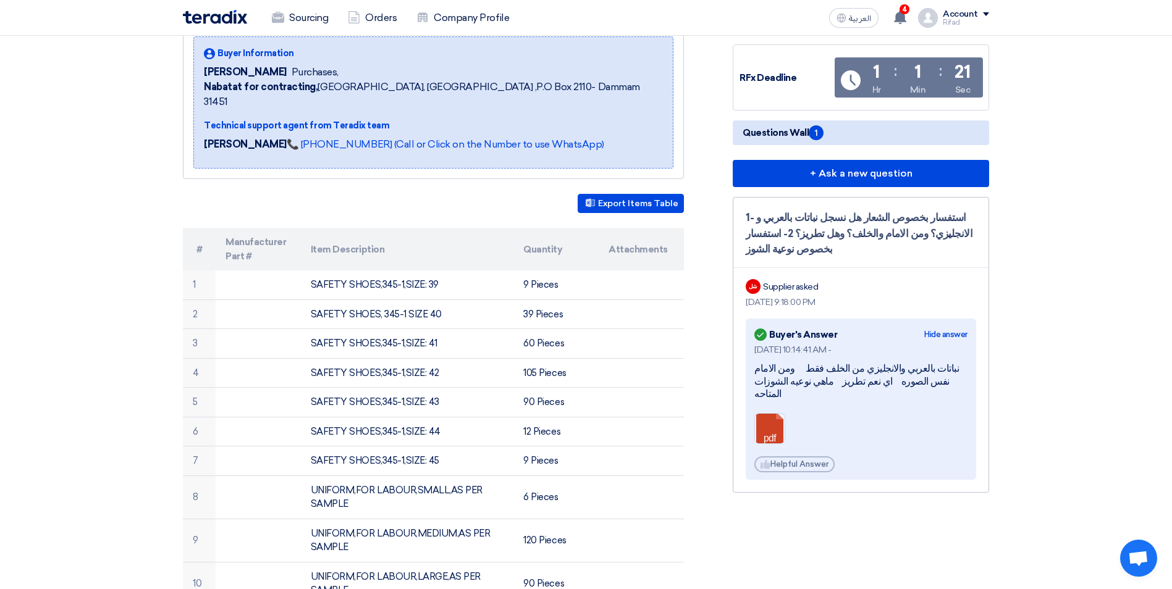
drag, startPoint x: 755, startPoint y: 369, endPoint x: 952, endPoint y: 390, distance: 198.7
click at [952, 390] on div "[DATE] 10:14:41 AM - نباتات بالعربي والانجليزي من الخلف فقط ومن الامام نفس الصو…" at bounding box center [860, 407] width 213 height 129
copy div "نباتات بالعربي والانجليزي من الخلف فقط ومن الامام نفس الصوره اي نعم تطريز ماهي …"
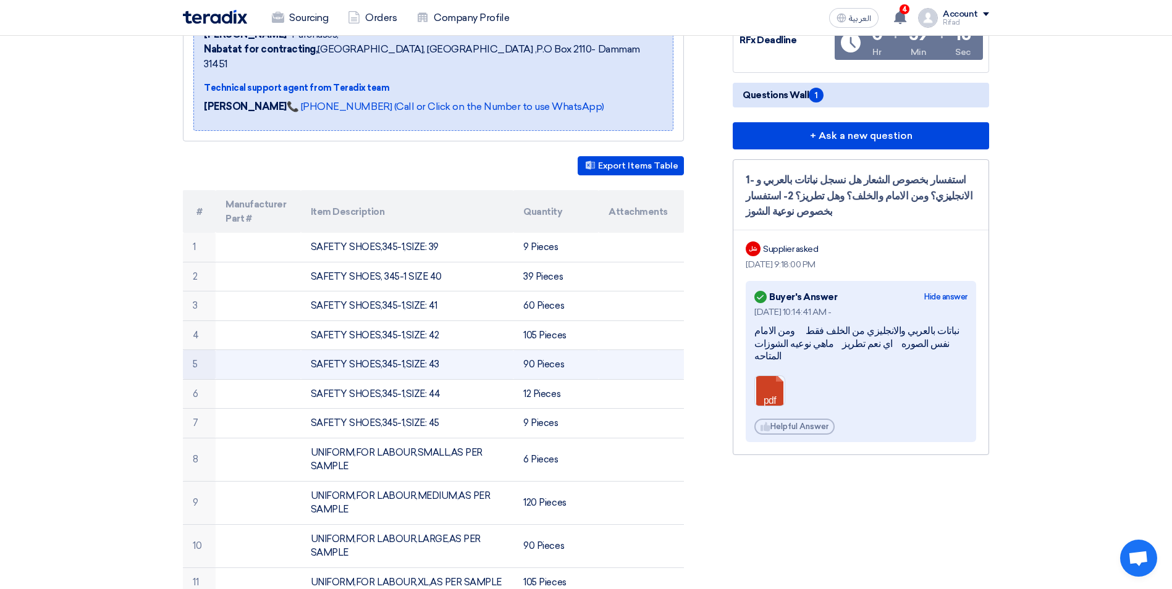
scroll to position [0, 0]
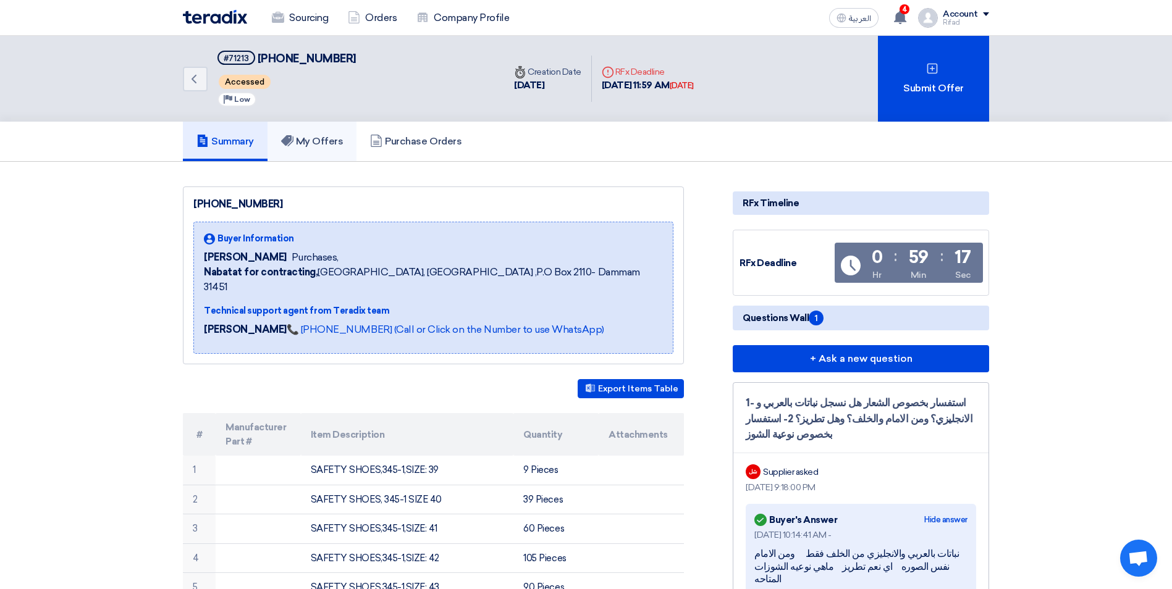
click at [333, 133] on link "My Offers" at bounding box center [312, 142] width 90 height 40
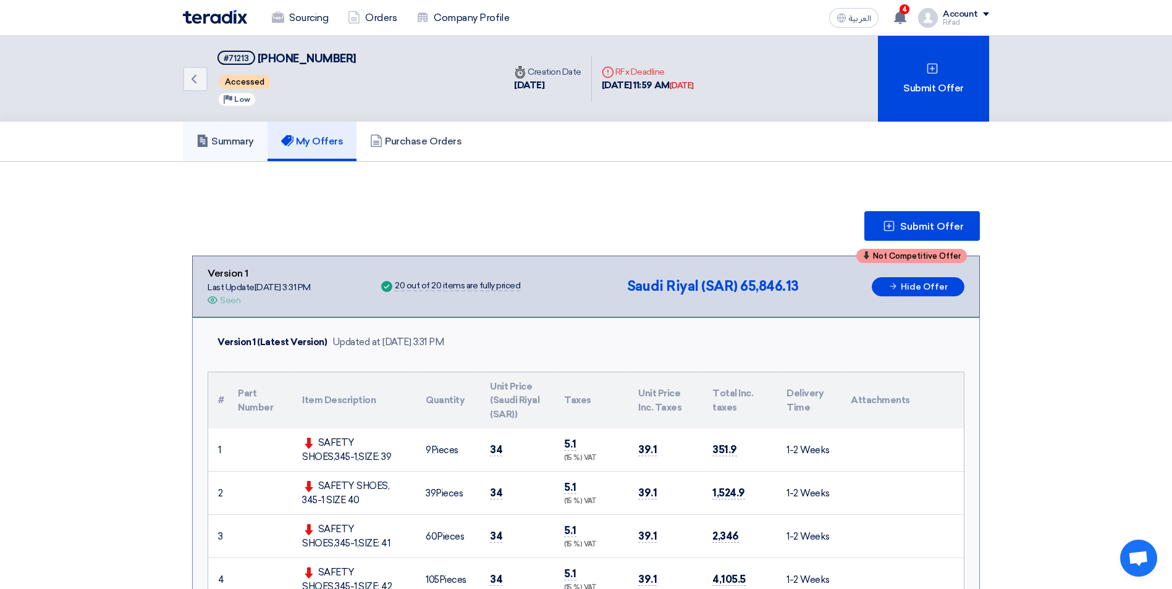
click at [232, 148] on link "Summary" at bounding box center [225, 142] width 85 height 40
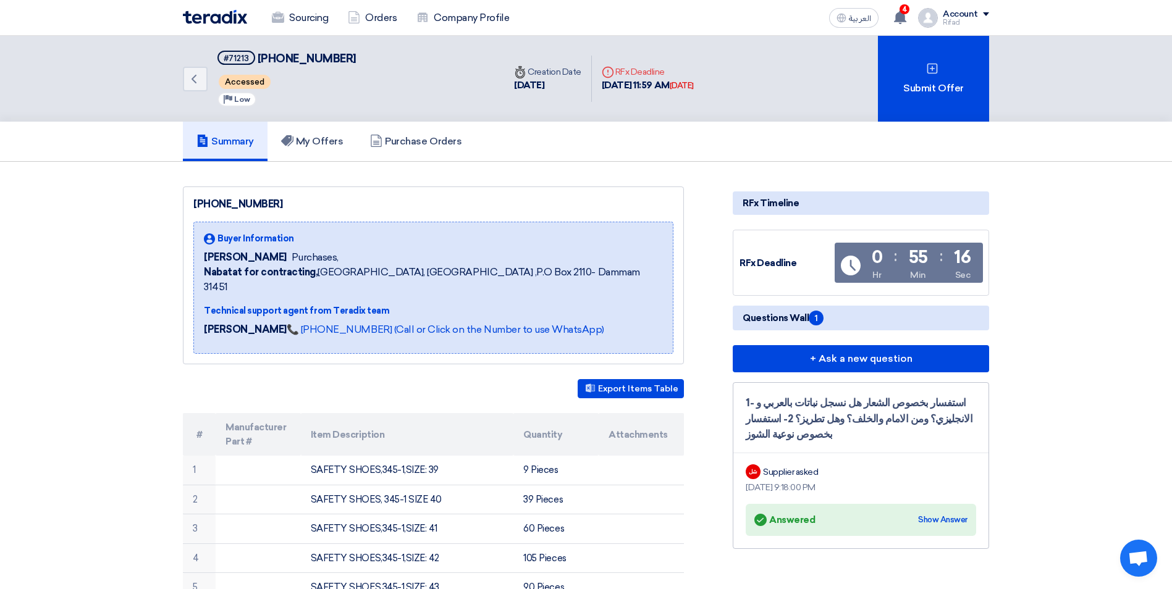
click at [232, 204] on div "[PHONE_NUMBER]" at bounding box center [433, 204] width 480 height 15
copy div "[PHONE_NUMBER]"
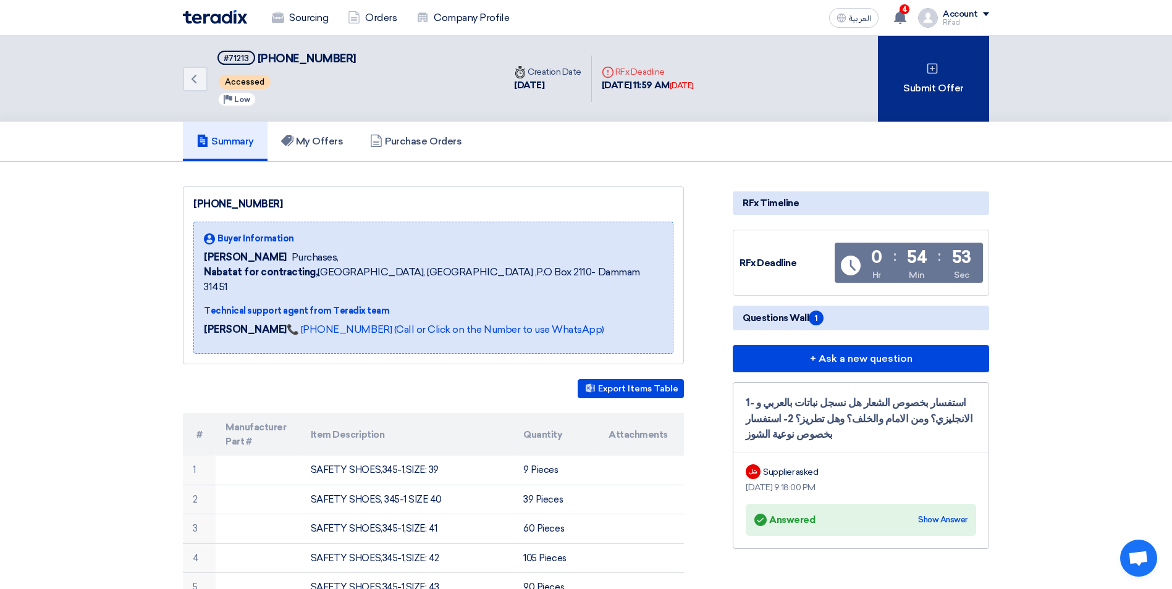
click at [942, 64] on div "Submit Offer" at bounding box center [933, 79] width 111 height 86
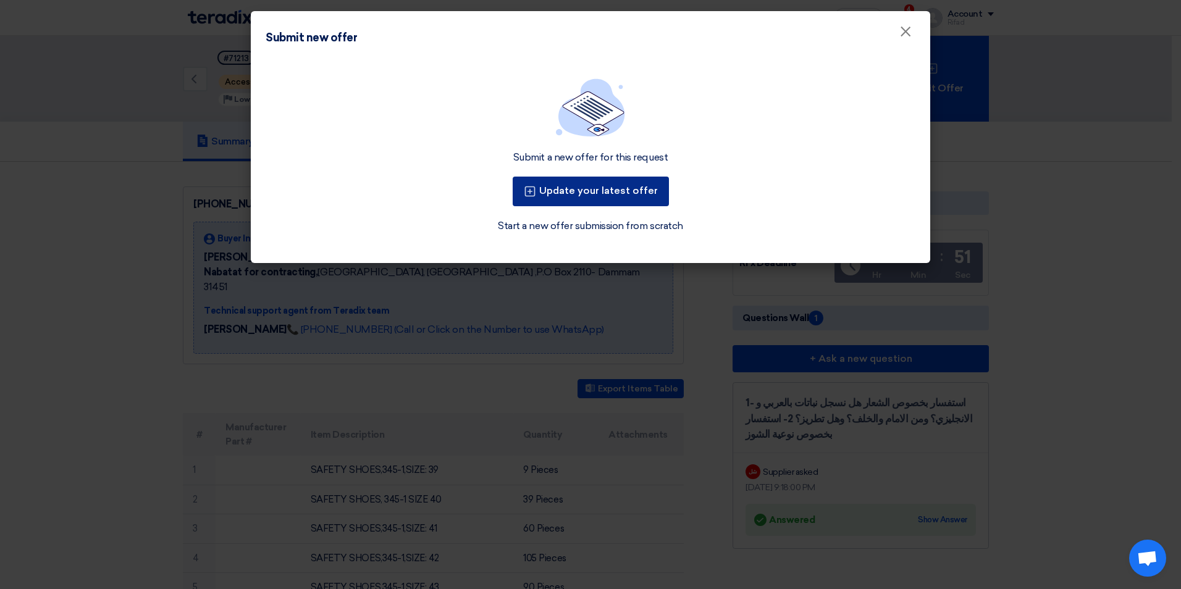
click at [588, 193] on button "Update your latest offer" at bounding box center [591, 192] width 156 height 30
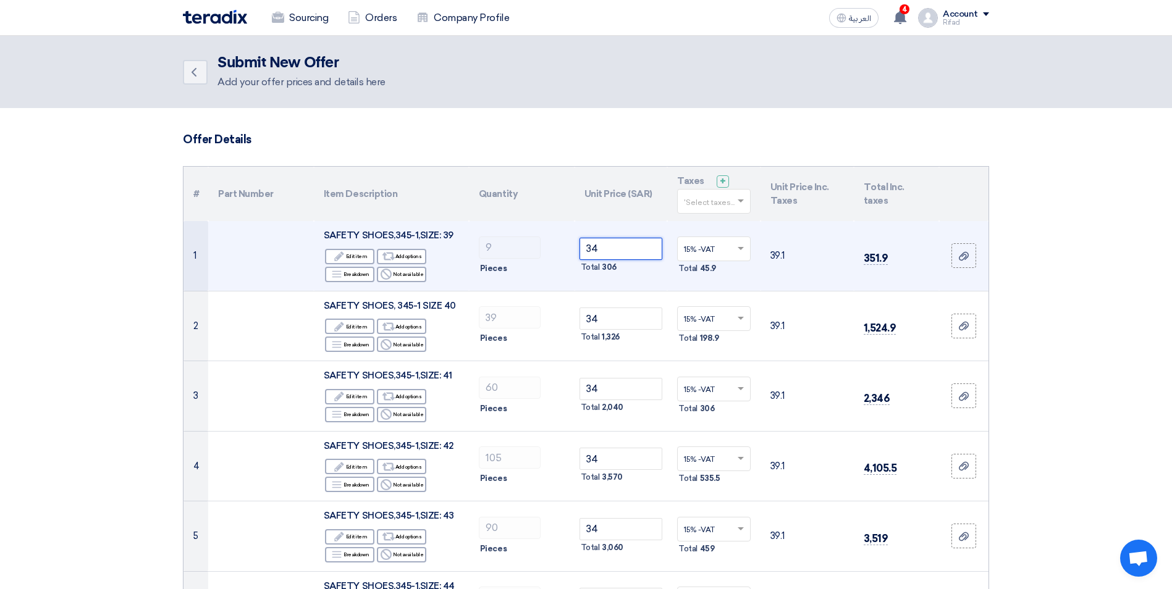
drag, startPoint x: 639, startPoint y: 248, endPoint x: 582, endPoint y: 248, distance: 56.8
click at [582, 248] on input "34" at bounding box center [620, 249] width 83 height 22
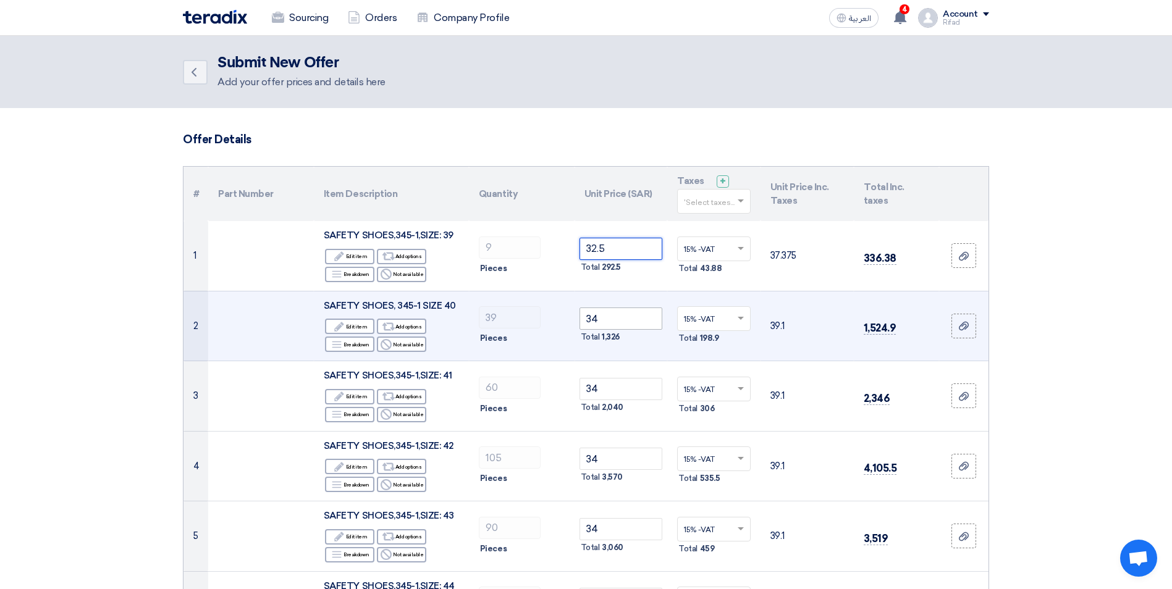
type input "32.5"
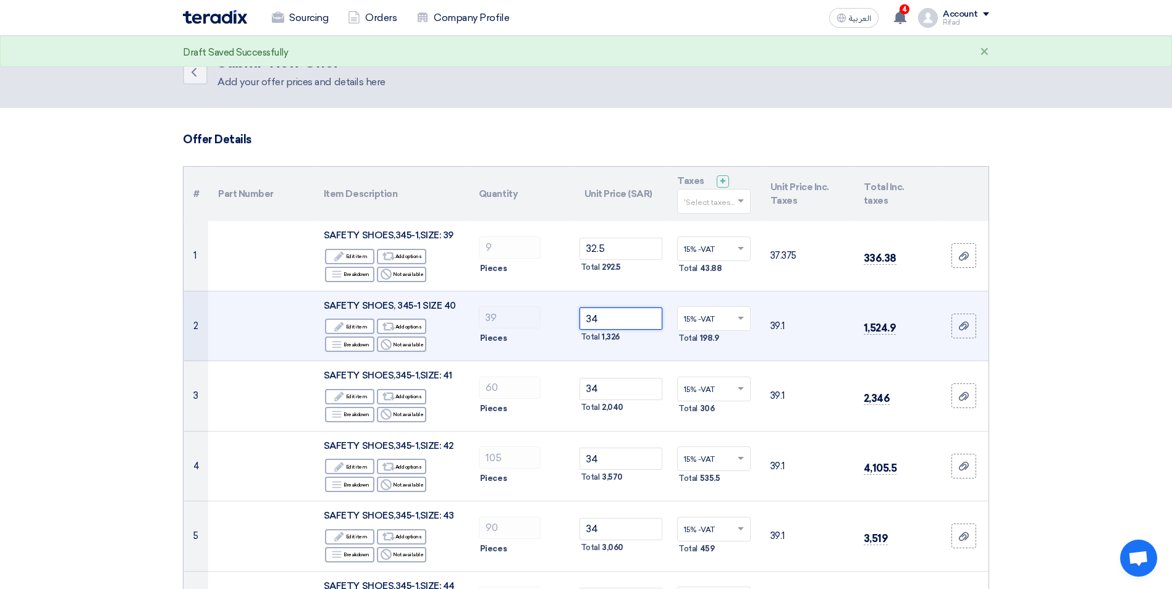
drag, startPoint x: 625, startPoint y: 318, endPoint x: 558, endPoint y: 324, distance: 67.0
click at [558, 324] on tr "2 SAFETY SHOES, 345-1 SIZE 40 Edit Edit item Alternative Add options Breakdown …" at bounding box center [585, 326] width 805 height 70
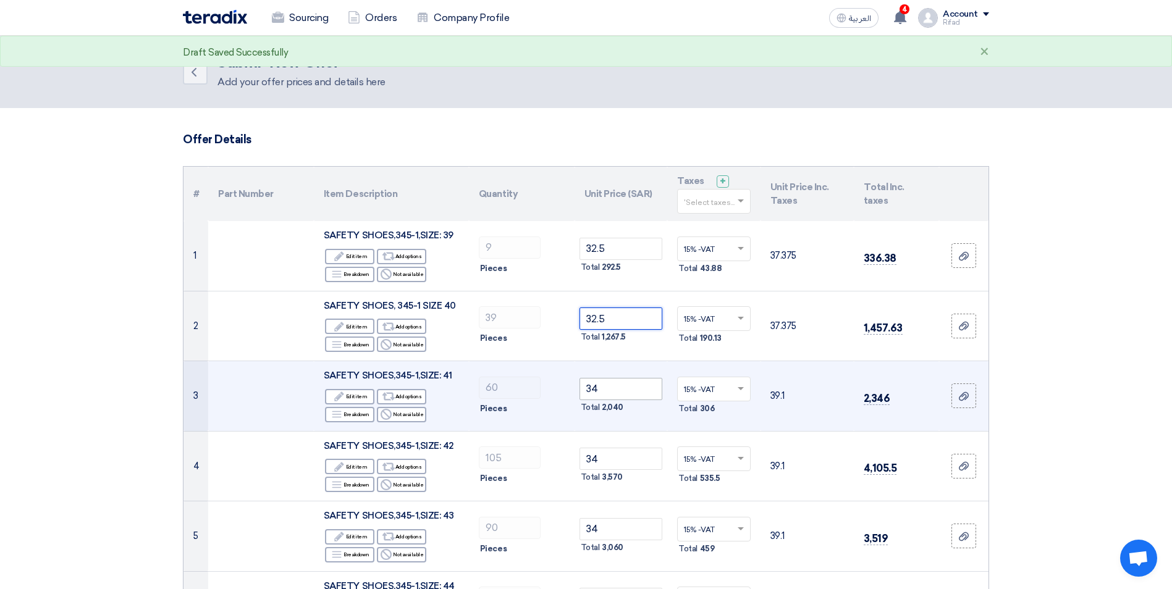
type input "32.5"
click at [534, 393] on tr "3 SAFETY SHOES,345-1,SIZE: 41 Edit Edit item Alternative Add options Breakdown …" at bounding box center [585, 396] width 805 height 70
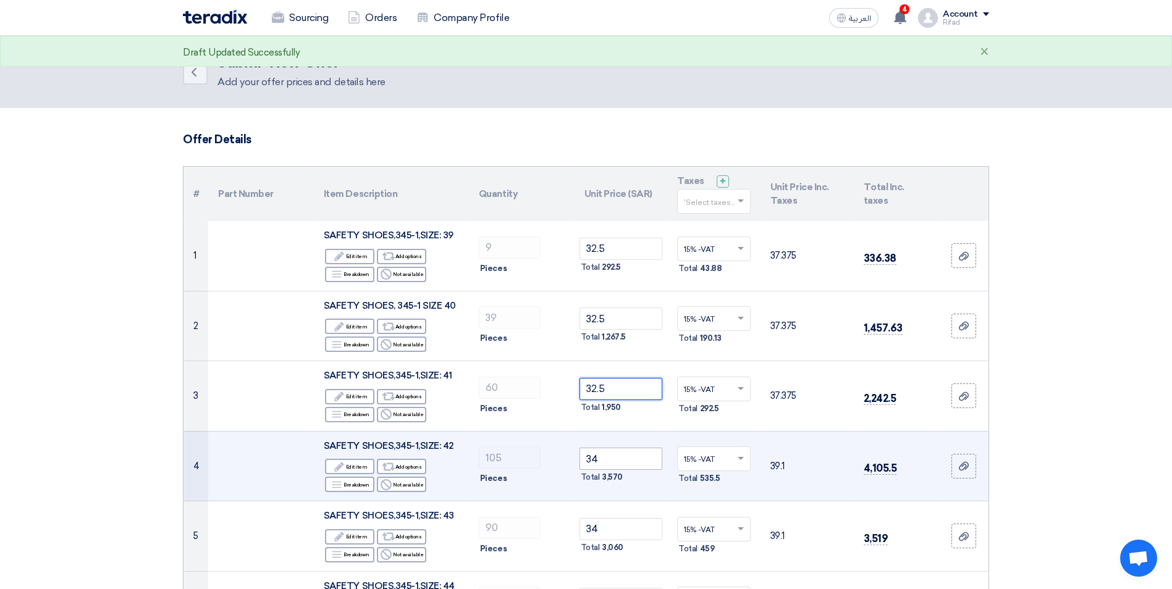
type input "32.5"
click at [499, 461] on tr "4 SAFETY SHOES,345-1,SIZE: 42 Edit Edit item Alternative Add options Breakdown …" at bounding box center [585, 466] width 805 height 70
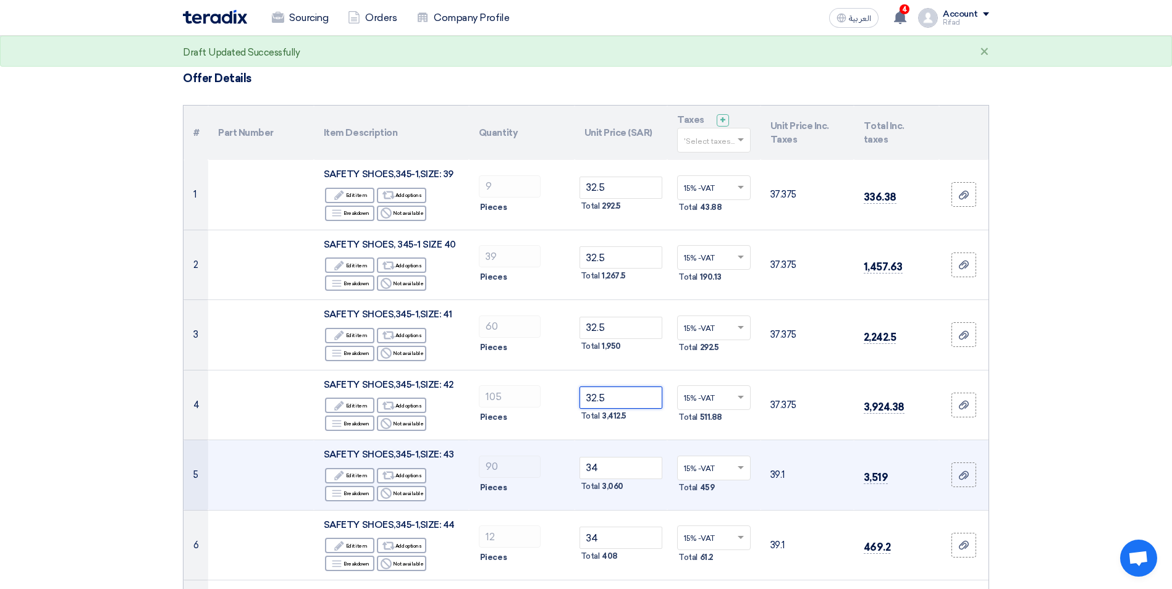
scroll to position [62, 0]
type input "32.5"
drag, startPoint x: 624, startPoint y: 470, endPoint x: 542, endPoint y: 470, distance: 82.1
click at [542, 470] on tr "5 SAFETY SHOES,345-1,SIZE: 43 Edit Edit item Alternative Add options Breakdown …" at bounding box center [585, 475] width 805 height 70
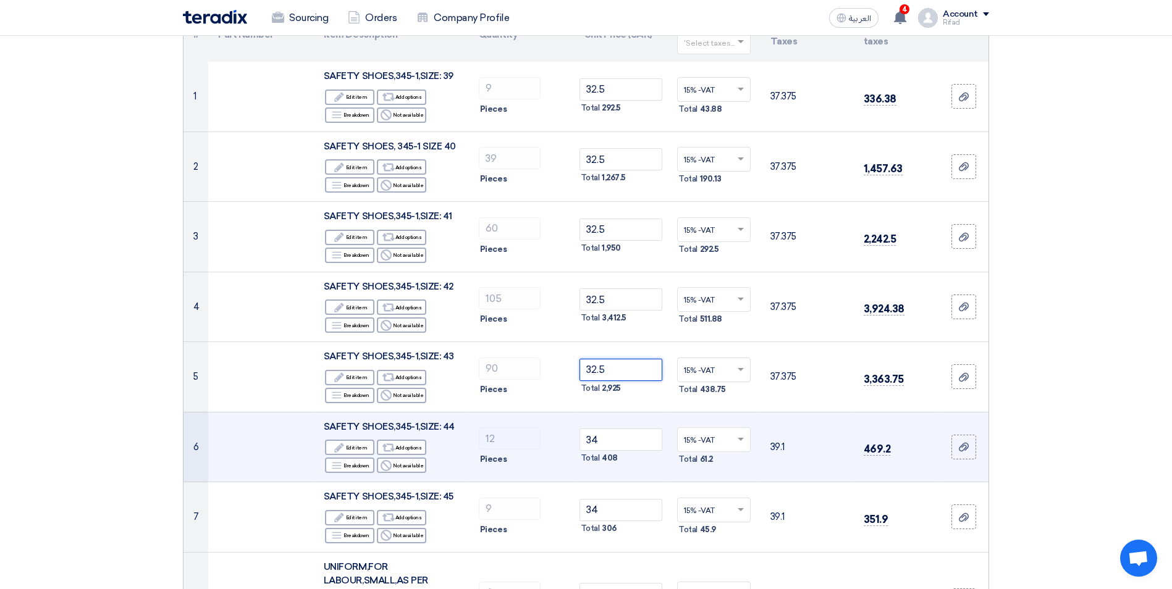
scroll to position [185, 0]
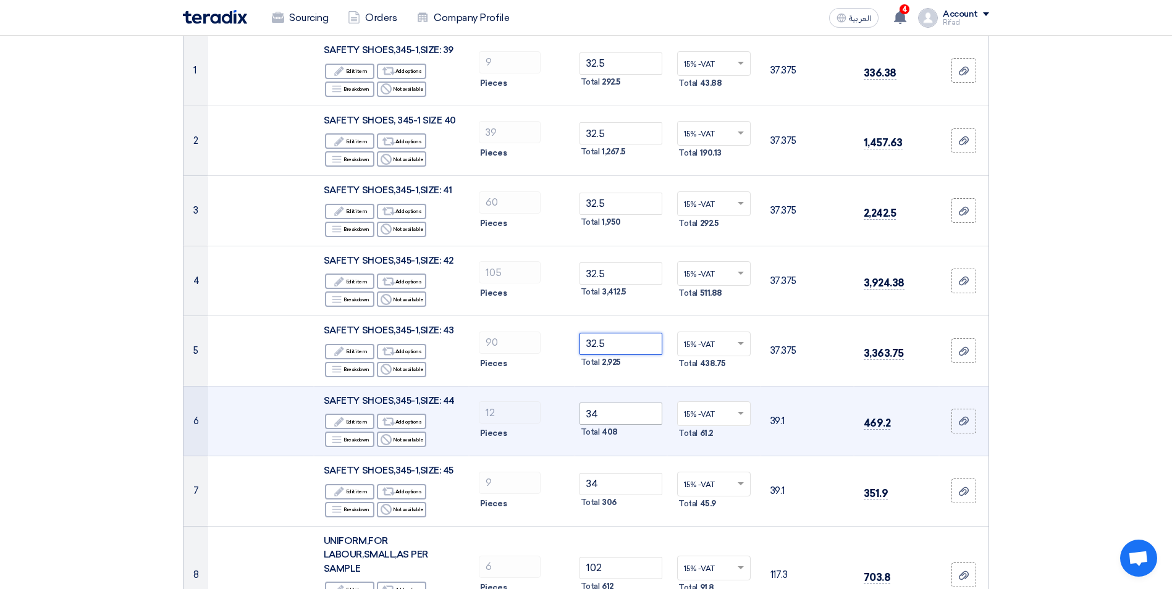
type input "32.5"
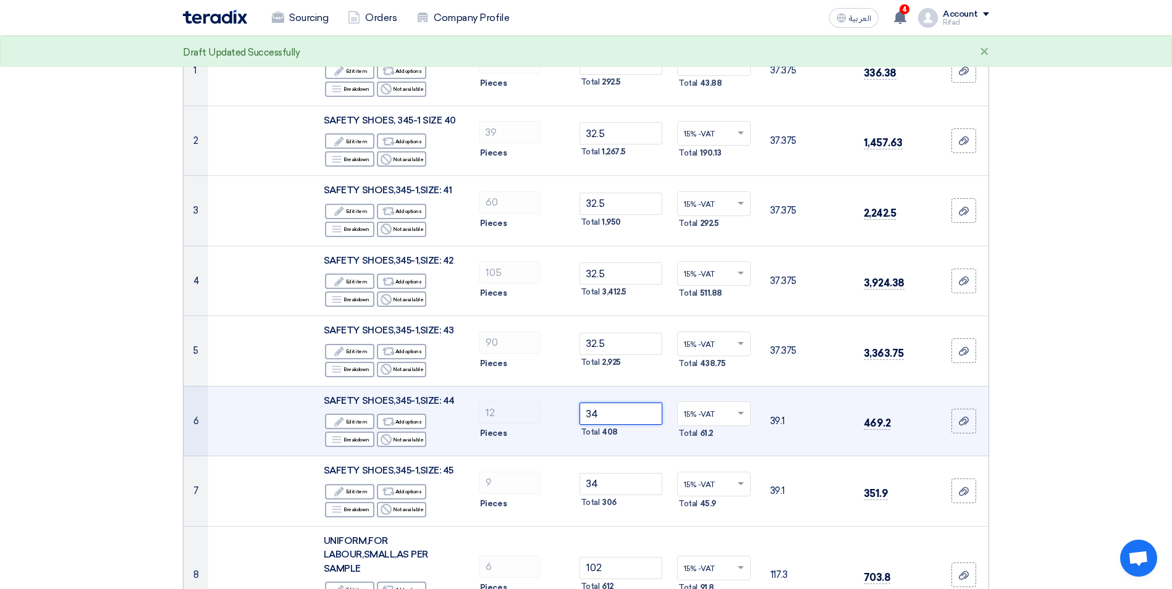
click at [523, 415] on tr "6 SAFETY SHOES,345-1,SIZE: 44 Edit Edit item Alternative Add options Breakdown …" at bounding box center [585, 421] width 805 height 70
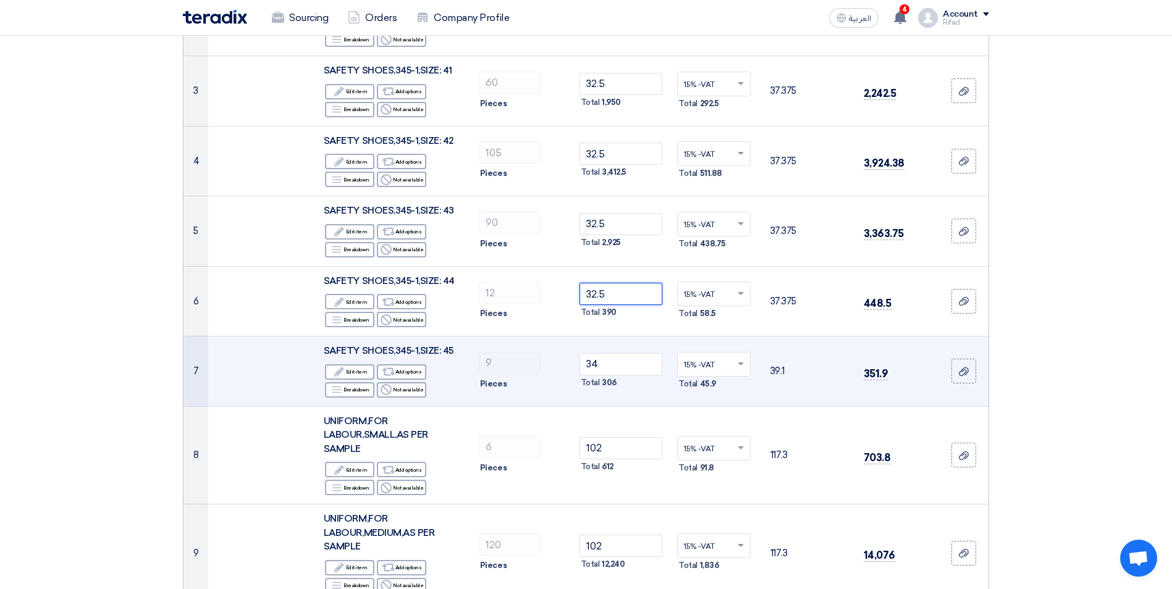
scroll to position [309, 0]
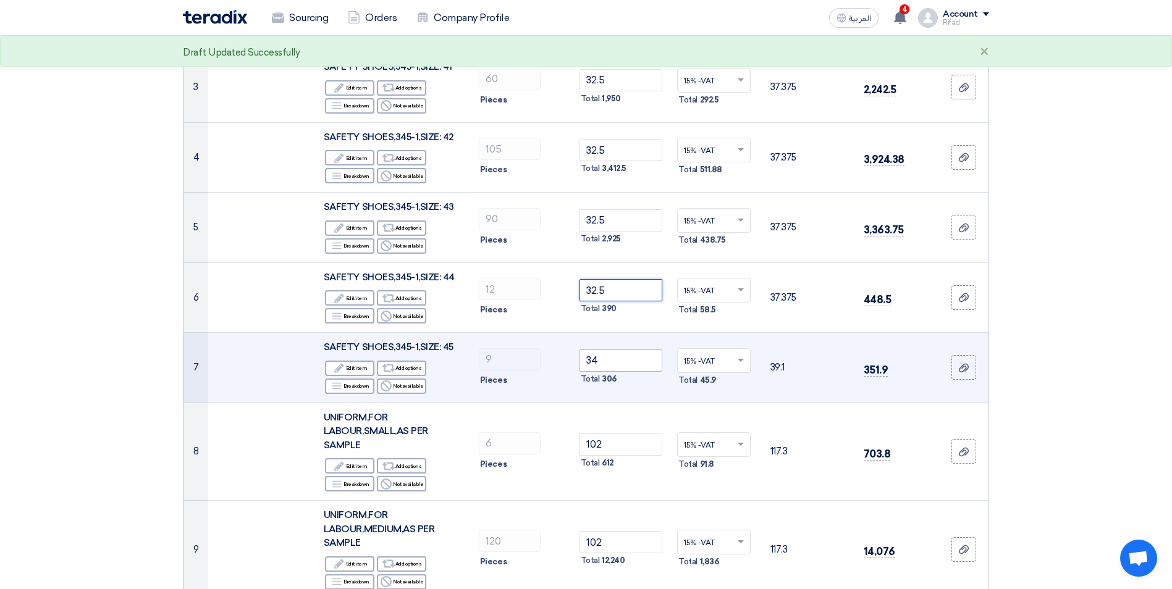
type input "32.5"
click at [494, 362] on tr "7 SAFETY SHOES,345-1,SIZE: 45 Edit Edit item Alternative Add options Breakdown …" at bounding box center [585, 368] width 805 height 70
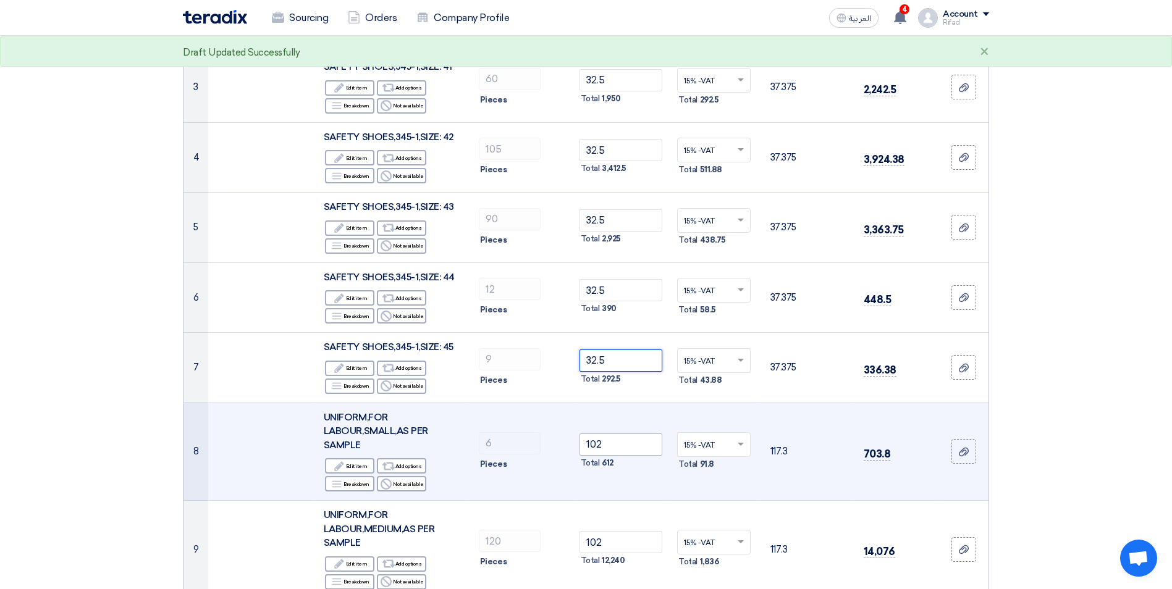
type input "32.5"
click at [535, 443] on tr "8 UNIFORM,FOR LABOUR,SMALL,AS PER SAMPLE Edit Edit item Alternative Add options…" at bounding box center [585, 452] width 805 height 98
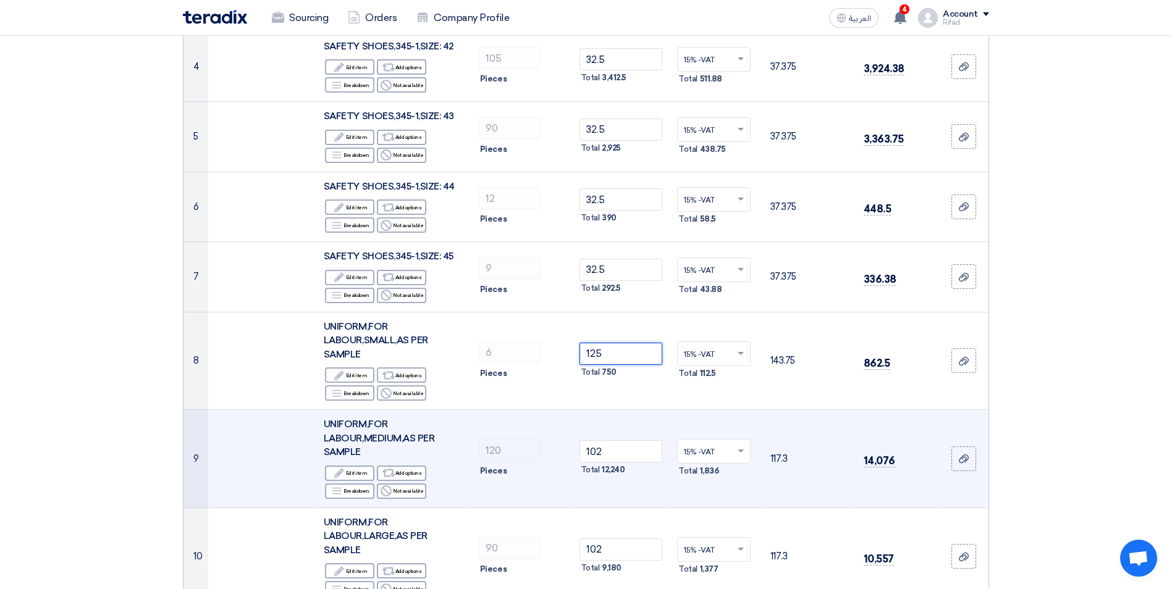
scroll to position [432, 0]
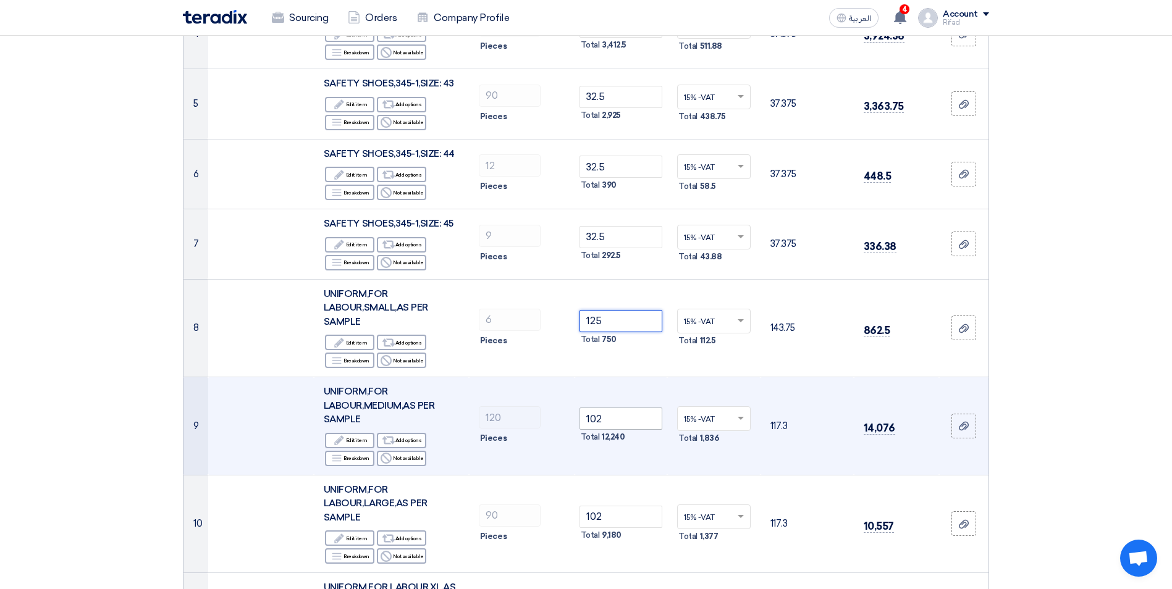
type input "125"
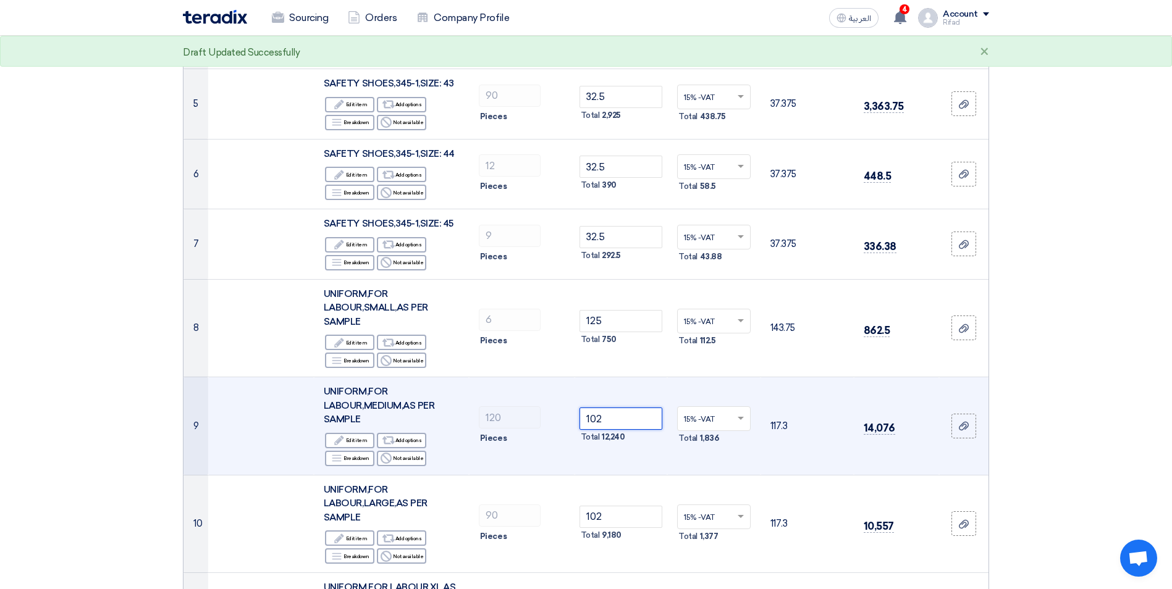
click at [521, 418] on tr "9 UNIFORM,FOR LABOUR,MEDIUM,AS PER SAMPLE Edit Edit item Alternative Add option…" at bounding box center [585, 426] width 805 height 98
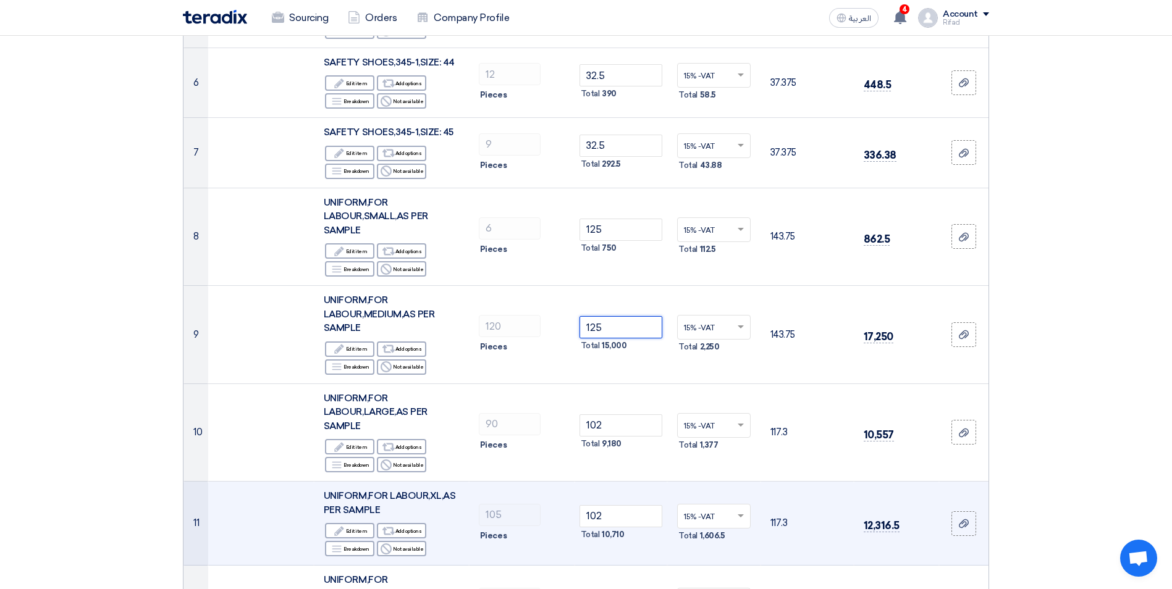
scroll to position [556, 0]
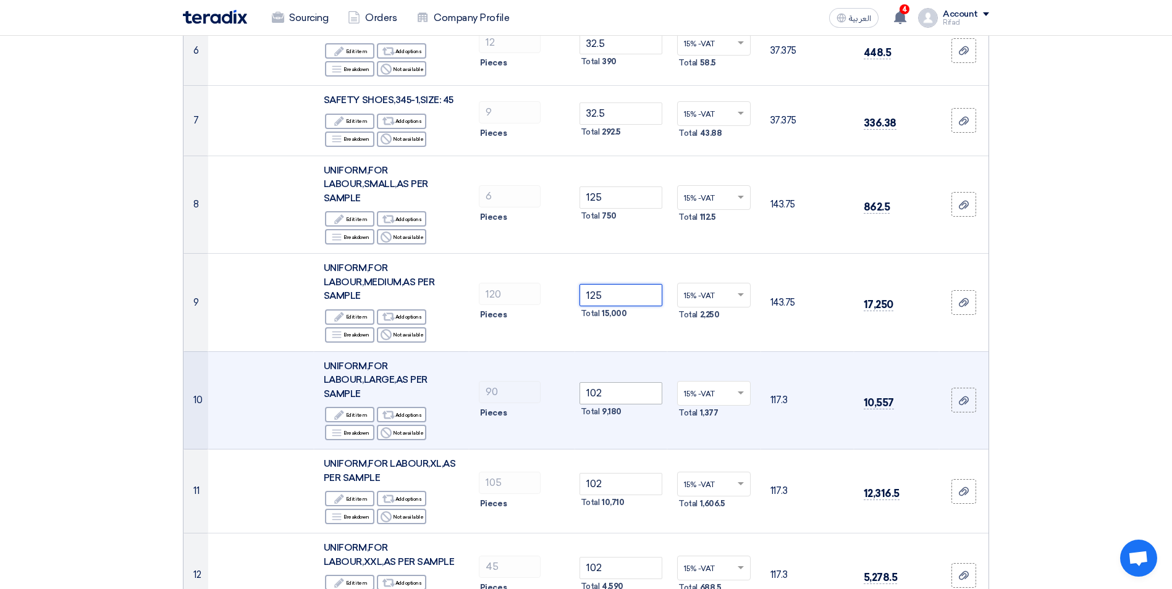
type input "125"
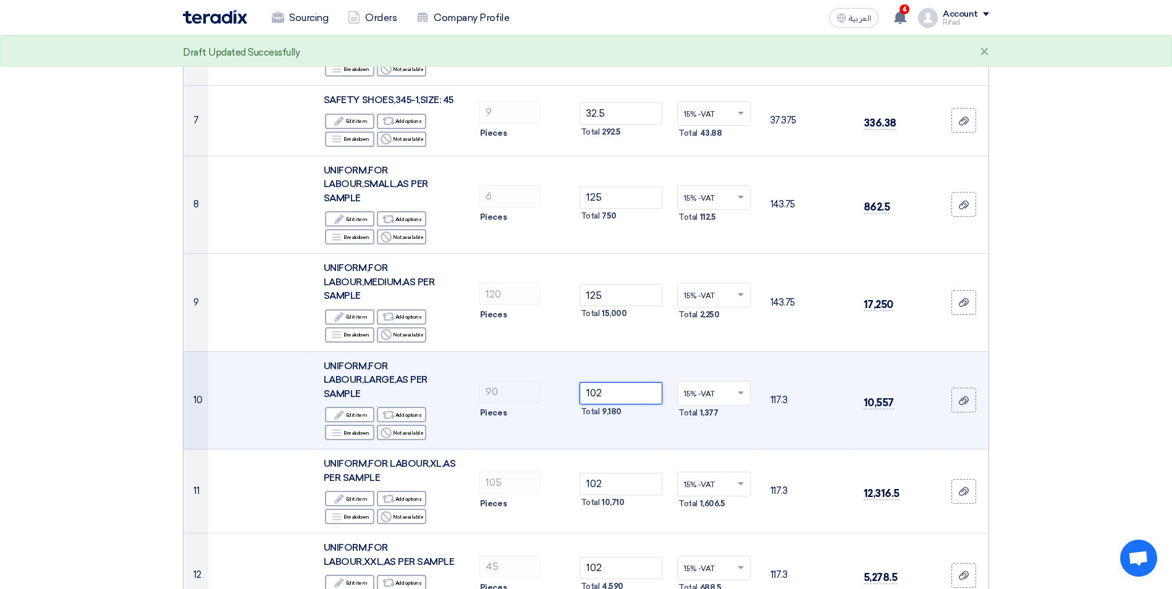
click at [506, 387] on tr "10 UNIFORM,FOR LABOUR,LARGE,AS PER SAMPLE Edit Edit item Alternative Add option…" at bounding box center [585, 400] width 805 height 98
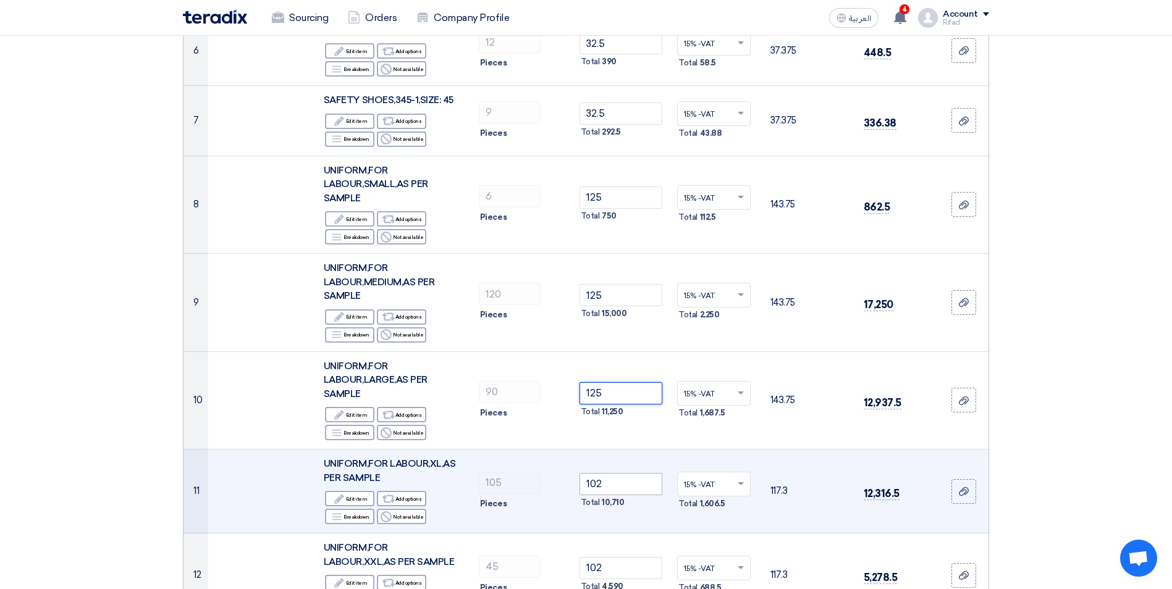
type input "125"
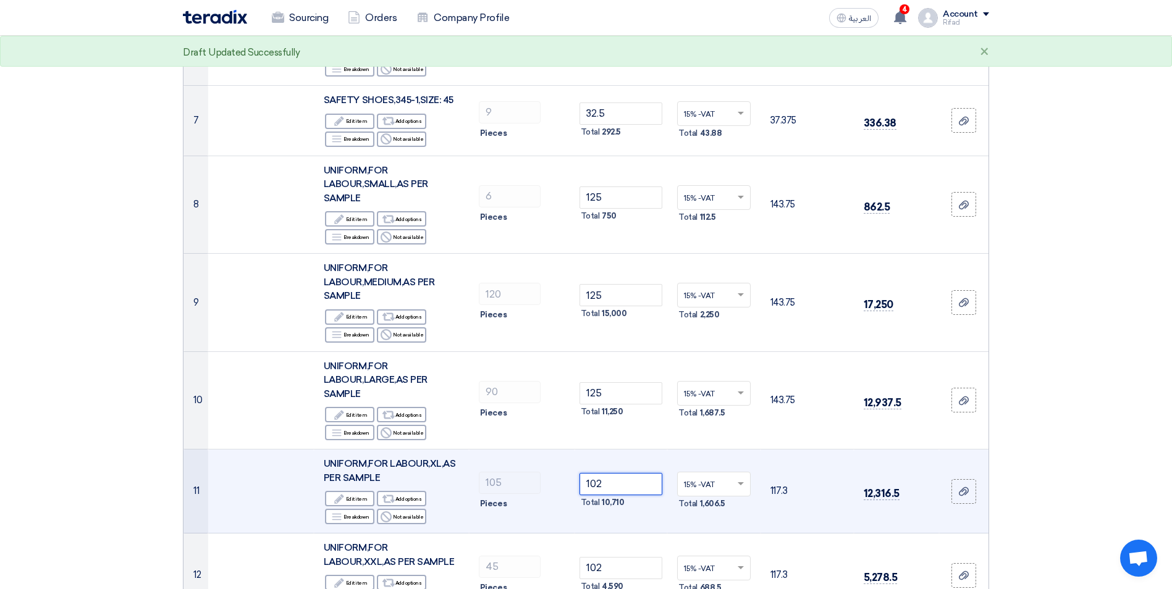
click at [524, 484] on tr "11 UNIFORM,FOR LABOUR,XL,AS PER SAMPLE Edit Edit item Alternative Add options B…" at bounding box center [585, 492] width 805 height 84
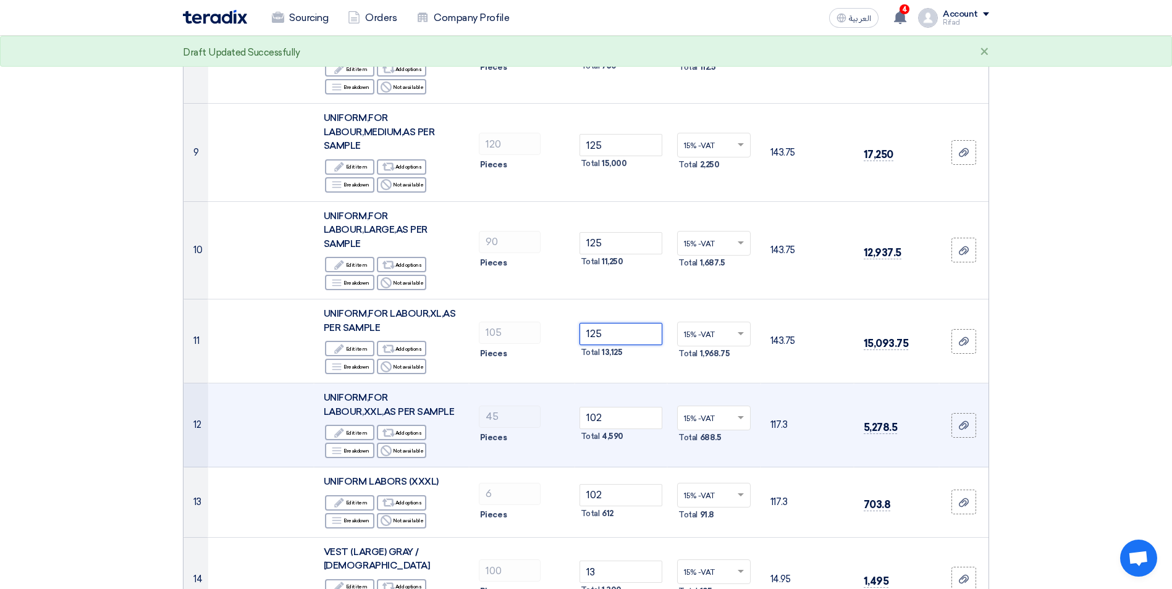
scroll to position [741, 0]
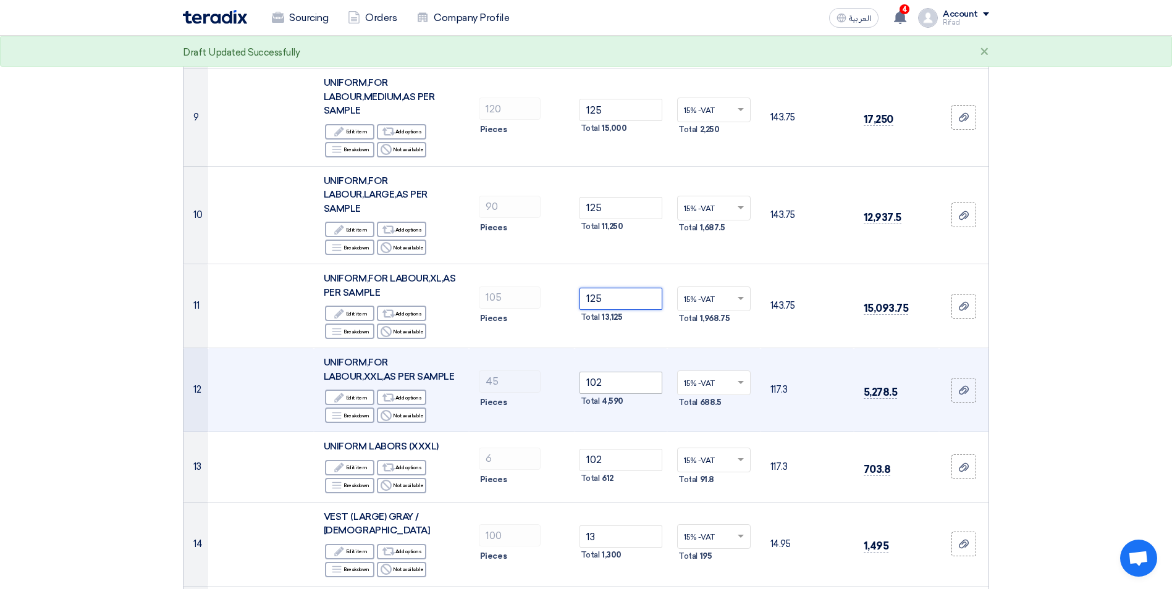
type input "125"
drag, startPoint x: 606, startPoint y: 384, endPoint x: 546, endPoint y: 384, distance: 59.9
click at [546, 384] on tr "12 UNIFORM,FOR LABOUR,XXL,AS PER SAMPLE Edit Edit item Alternative Add options …" at bounding box center [585, 390] width 805 height 84
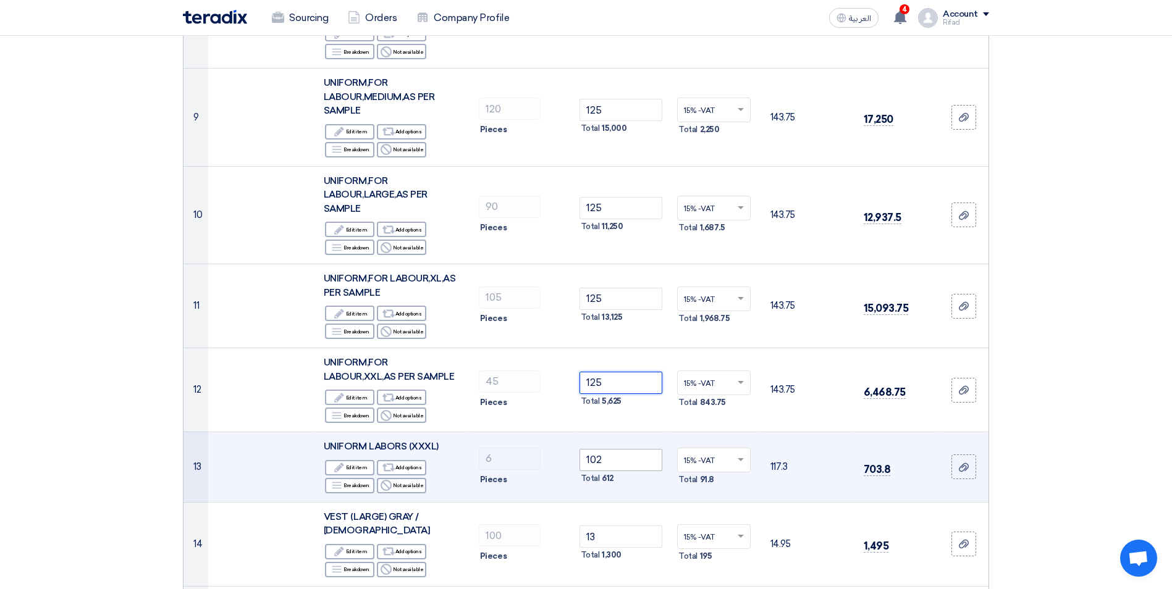
scroll to position [803, 0]
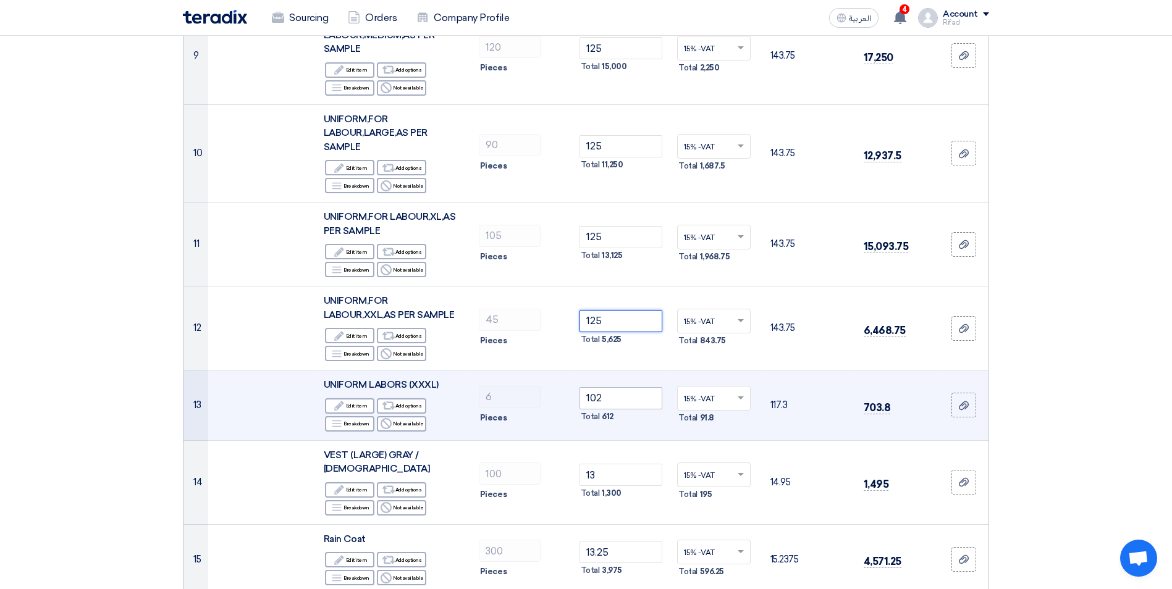
type input "125"
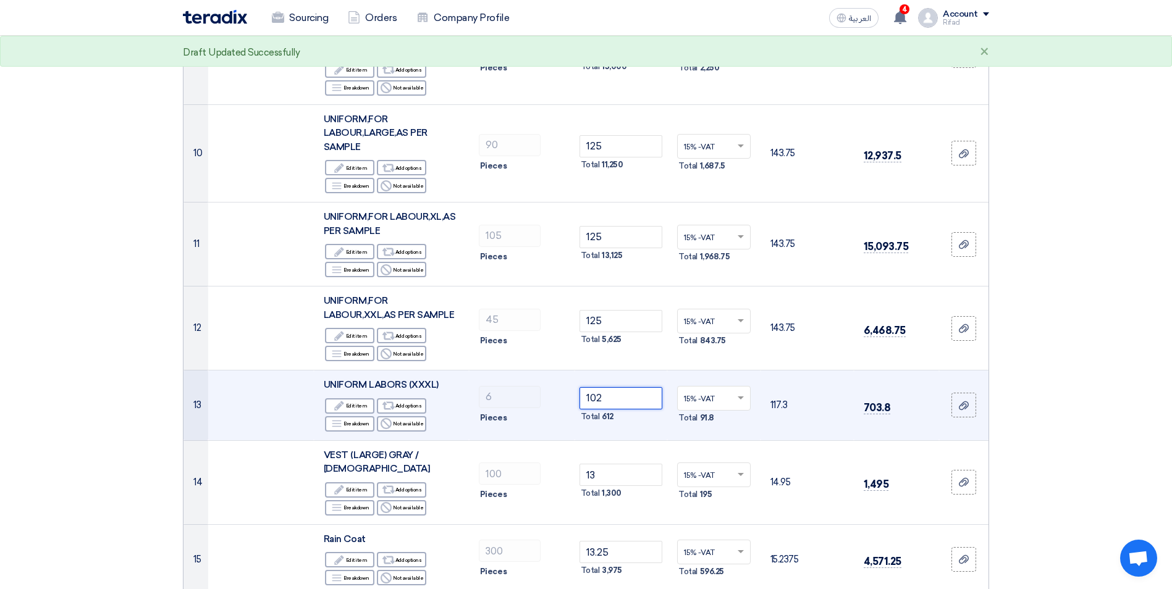
click at [478, 404] on tr "13 UNIFORM LABORS (XXXL) Edit Edit item Alternative Add options Breakdown" at bounding box center [585, 406] width 805 height 70
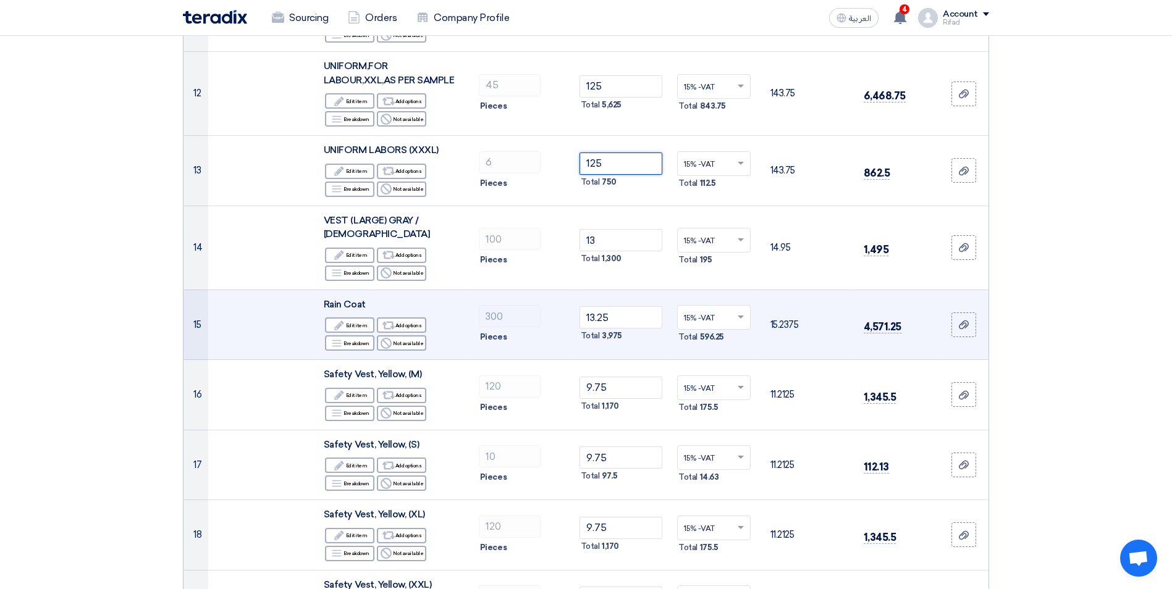
scroll to position [1050, 0]
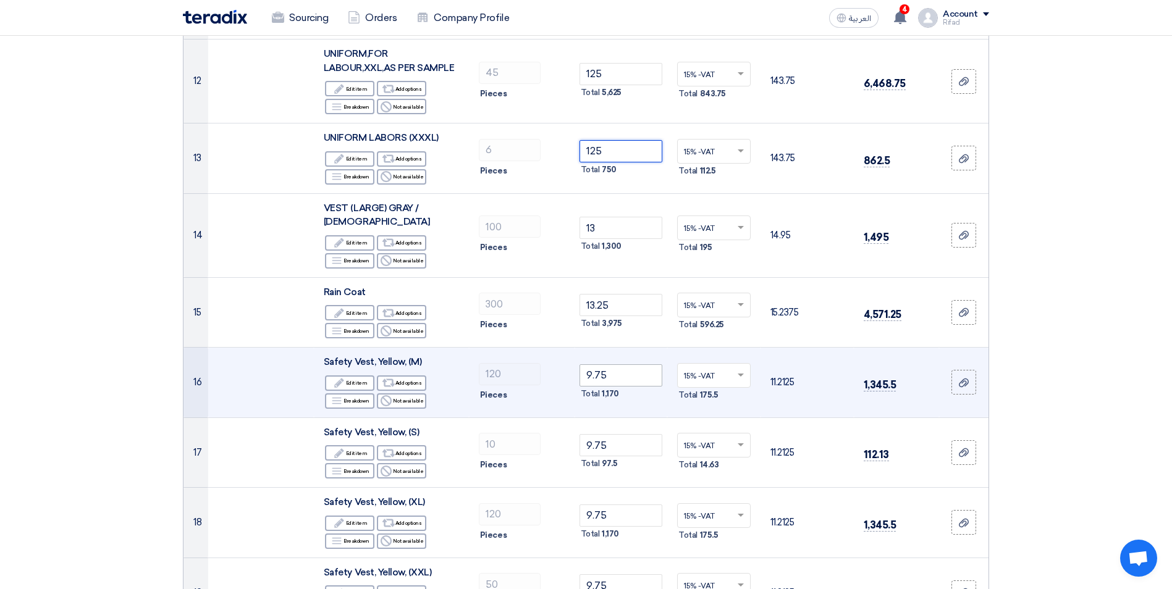
type input "125"
drag, startPoint x: 621, startPoint y: 364, endPoint x: 593, endPoint y: 362, distance: 27.9
click at [593, 364] on input "9.75" at bounding box center [620, 375] width 83 height 22
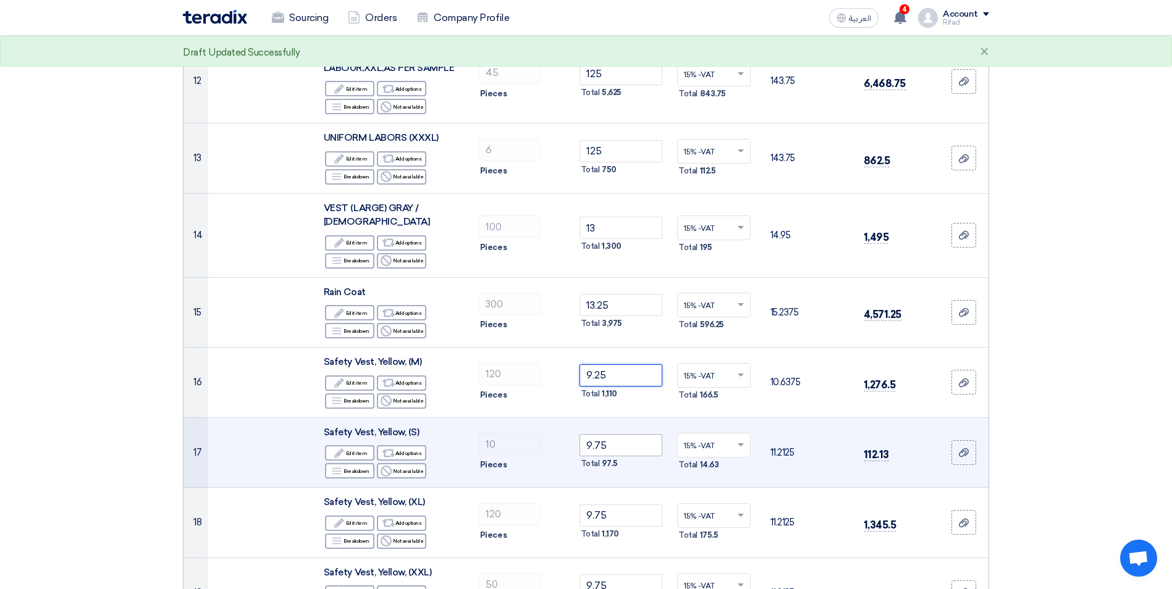
type input "9.25"
drag, startPoint x: 608, startPoint y: 430, endPoint x: 590, endPoint y: 426, distance: 18.4
click at [593, 434] on input "9.75" at bounding box center [620, 445] width 83 height 22
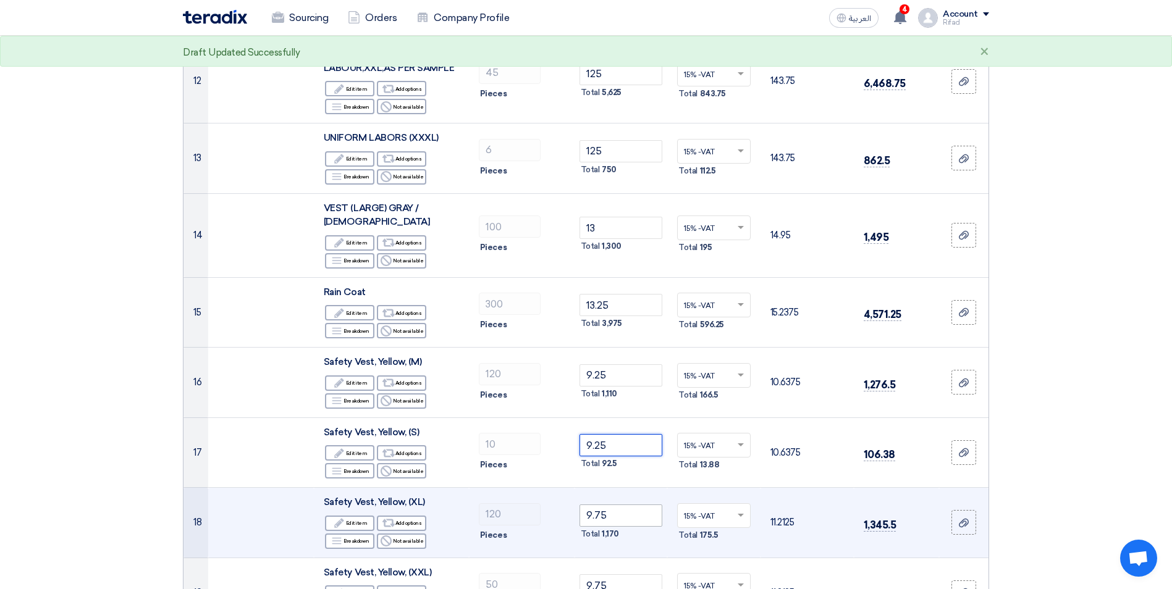
type input "9.25"
click at [624, 505] on input "9.75" at bounding box center [620, 516] width 83 height 22
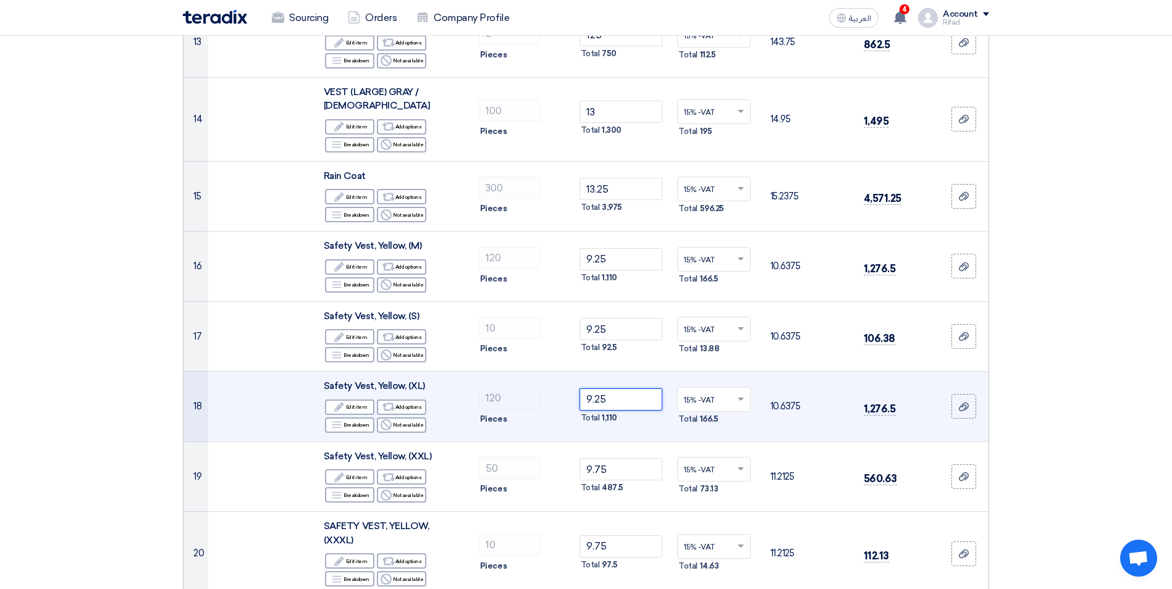
scroll to position [1173, 0]
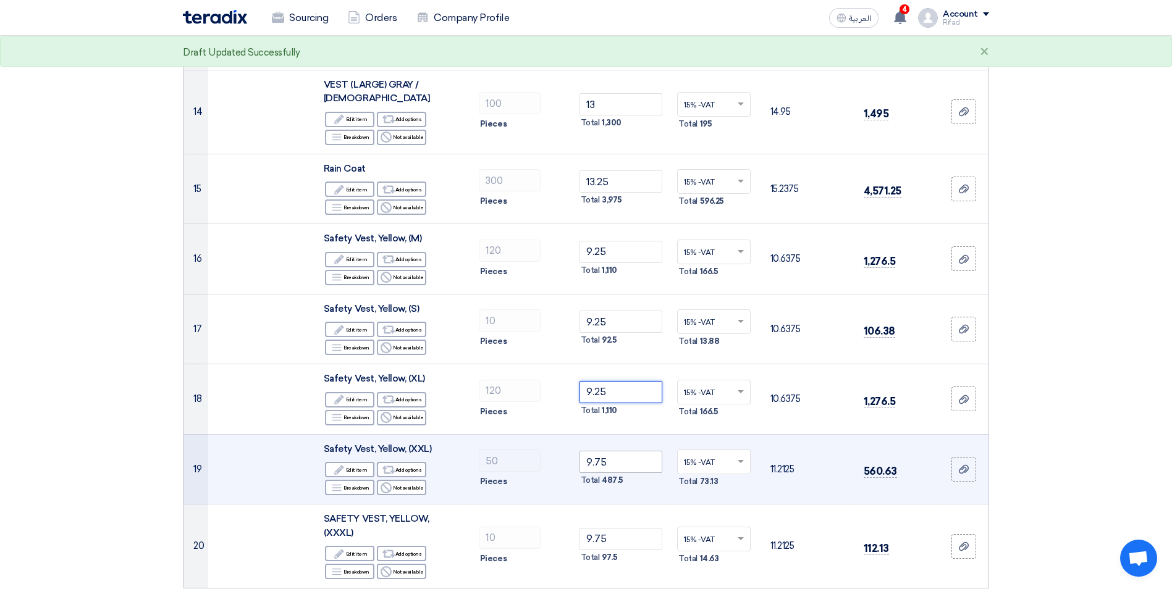
type input "9.25"
click at [631, 451] on input "9.75" at bounding box center [620, 462] width 83 height 22
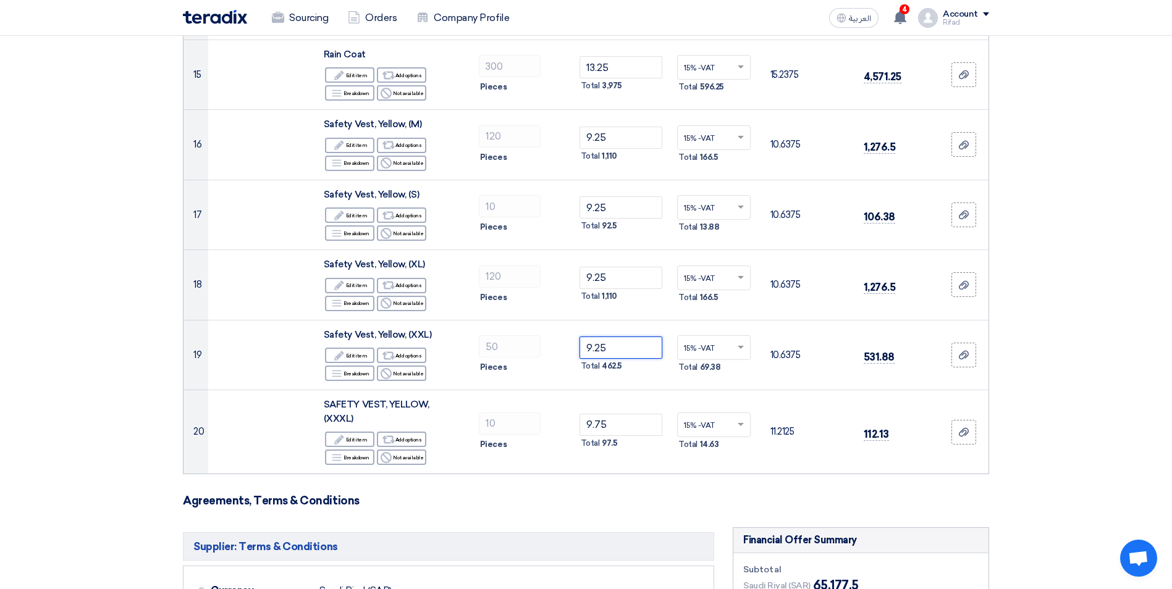
scroll to position [1297, 0]
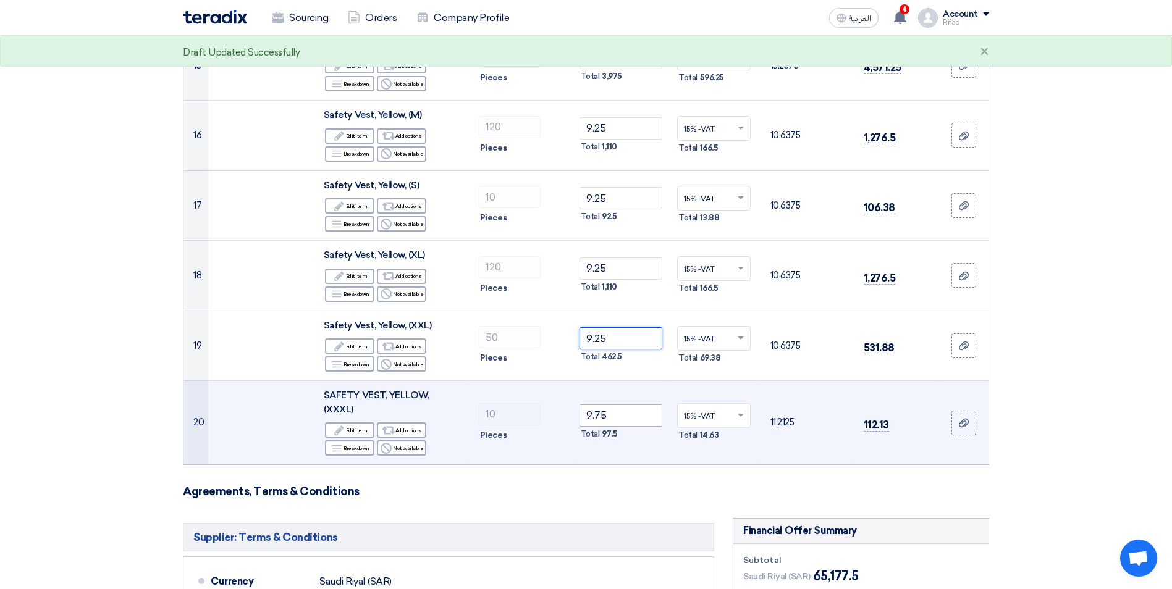
type input "9.25"
click at [616, 405] on input "9.75" at bounding box center [620, 416] width 83 height 22
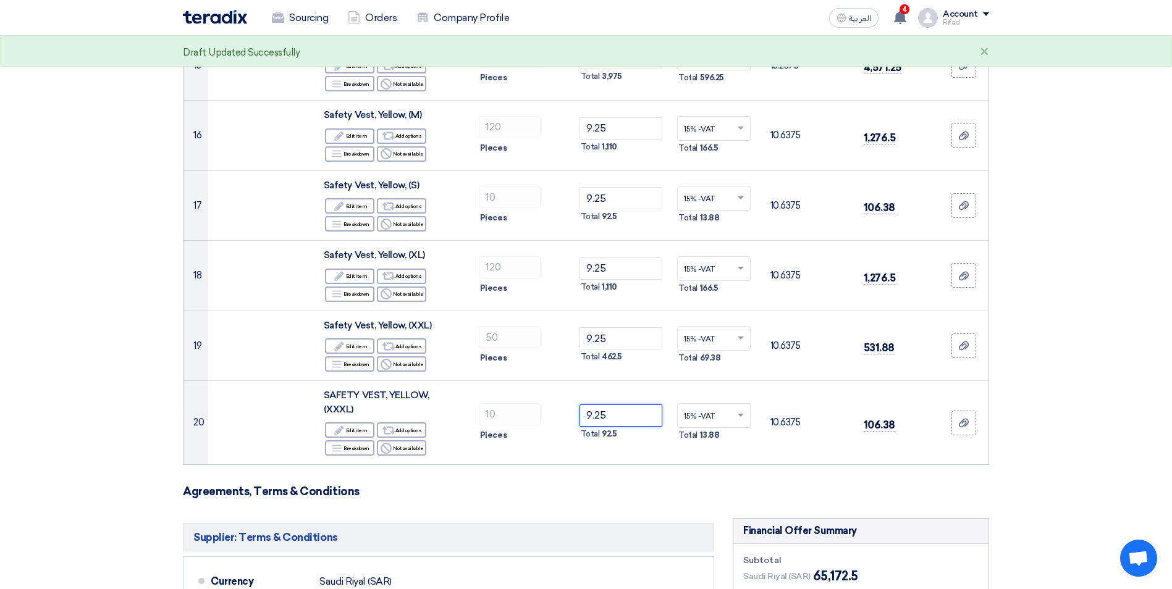
type input "9.25"
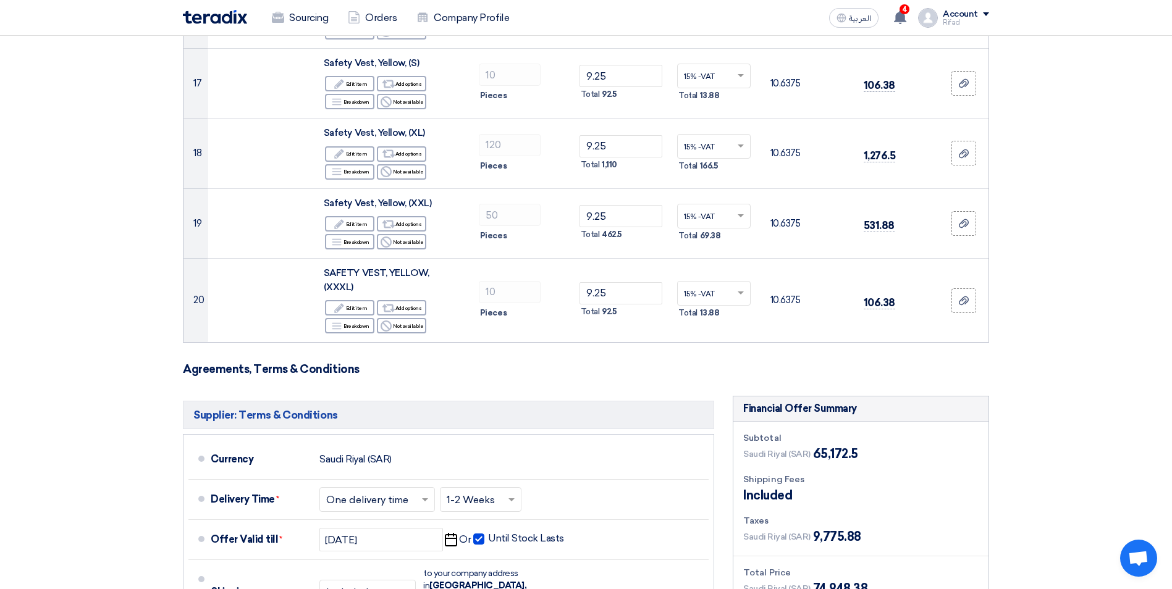
scroll to position [1482, 0]
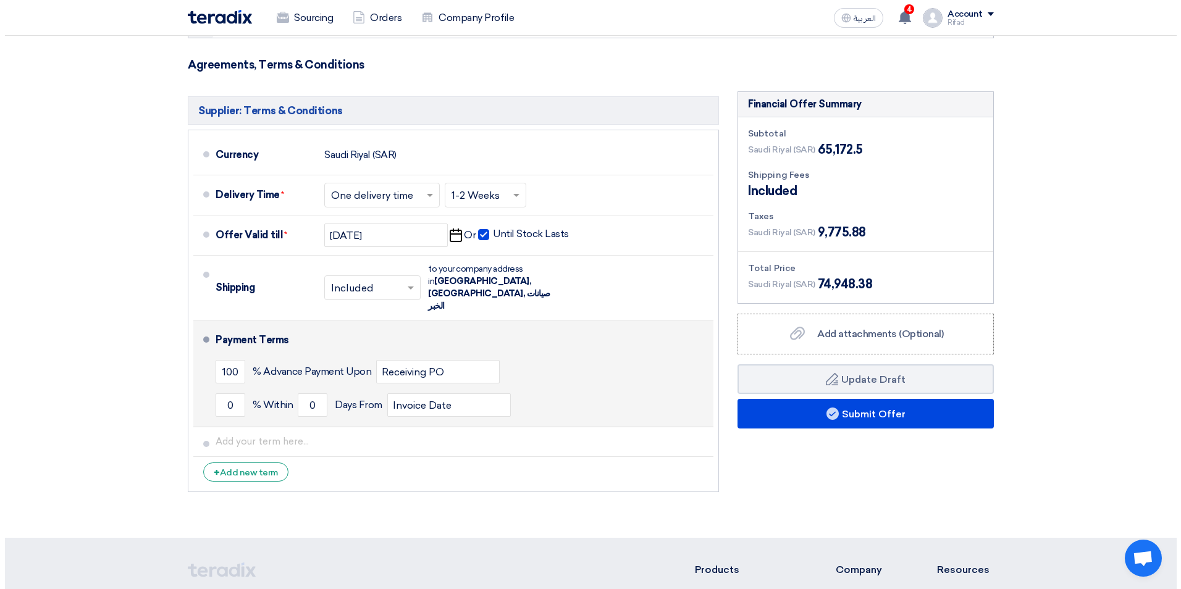
scroll to position [1729, 0]
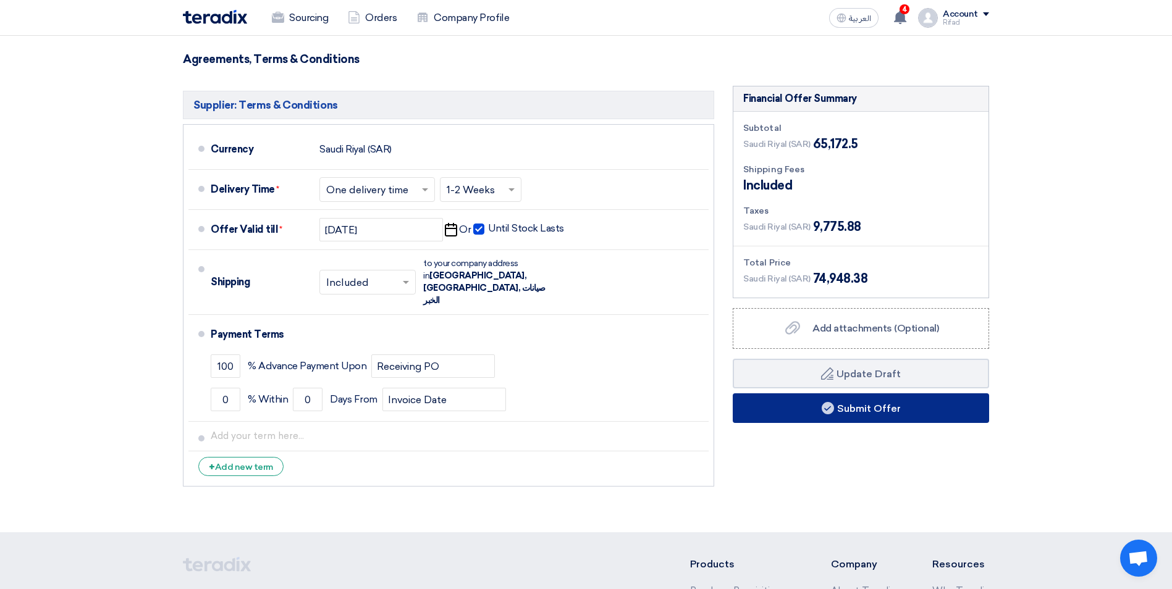
click at [846, 393] on button "Submit Offer" at bounding box center [861, 408] width 256 height 30
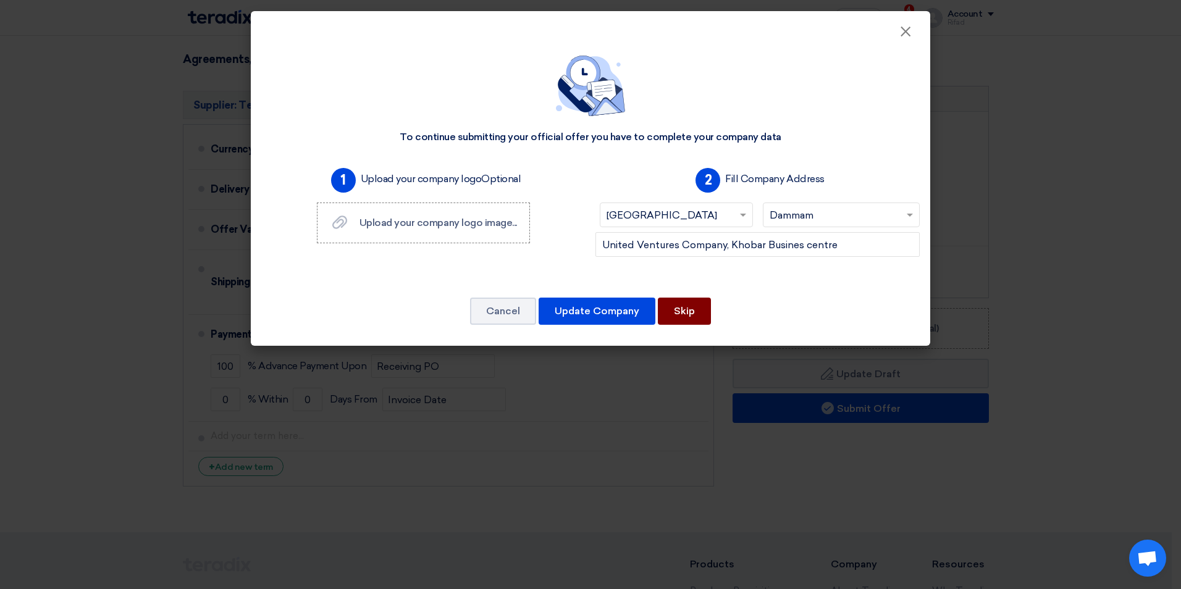
click at [678, 309] on button "Skip" at bounding box center [684, 311] width 53 height 27
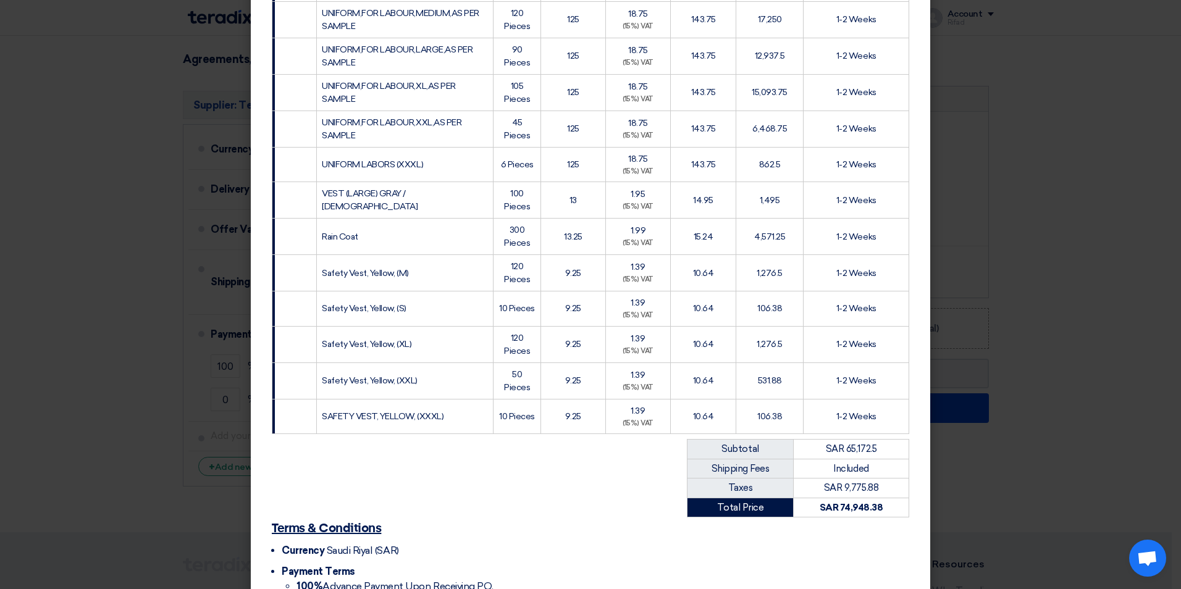
scroll to position [636, 0]
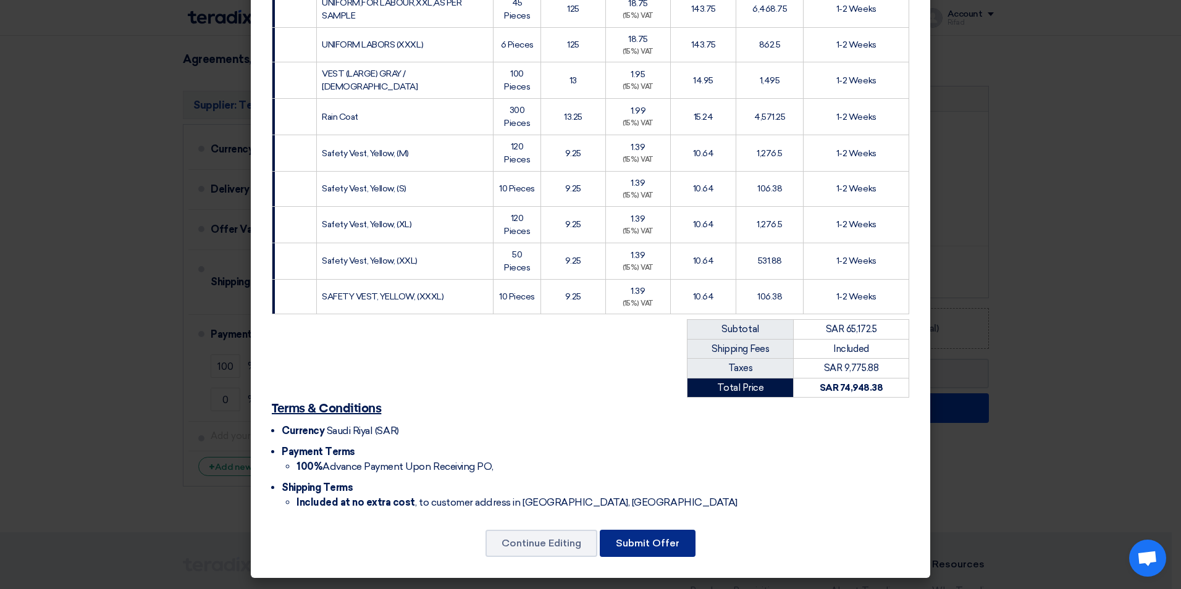
click at [660, 552] on button "Submit Offer" at bounding box center [648, 543] width 96 height 27
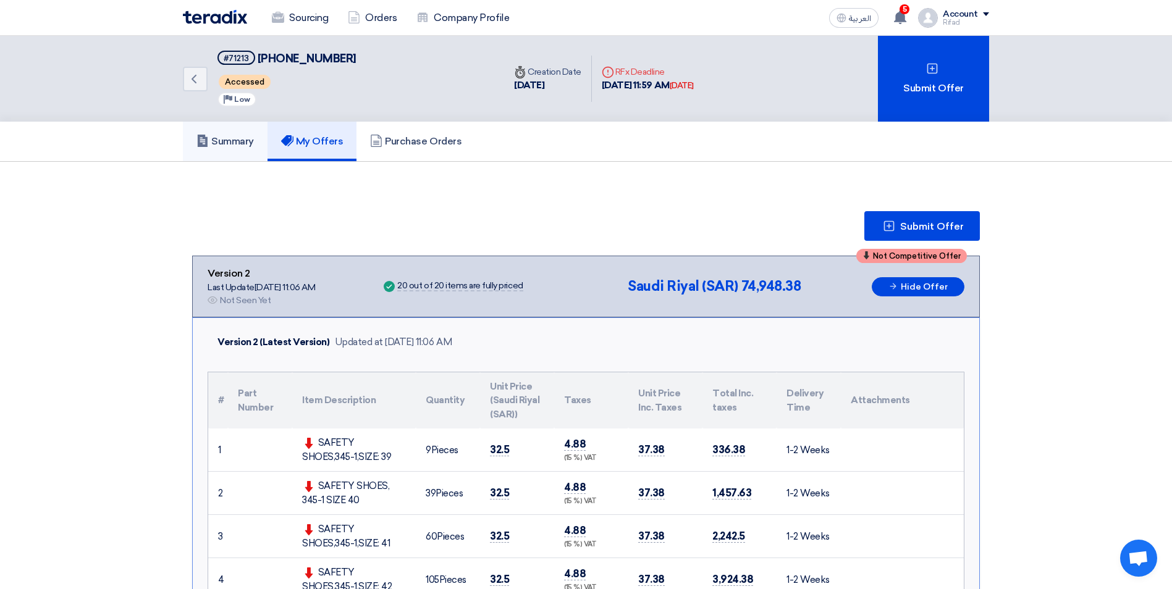
click at [244, 145] on h5 "Summary" at bounding box center [224, 141] width 57 height 12
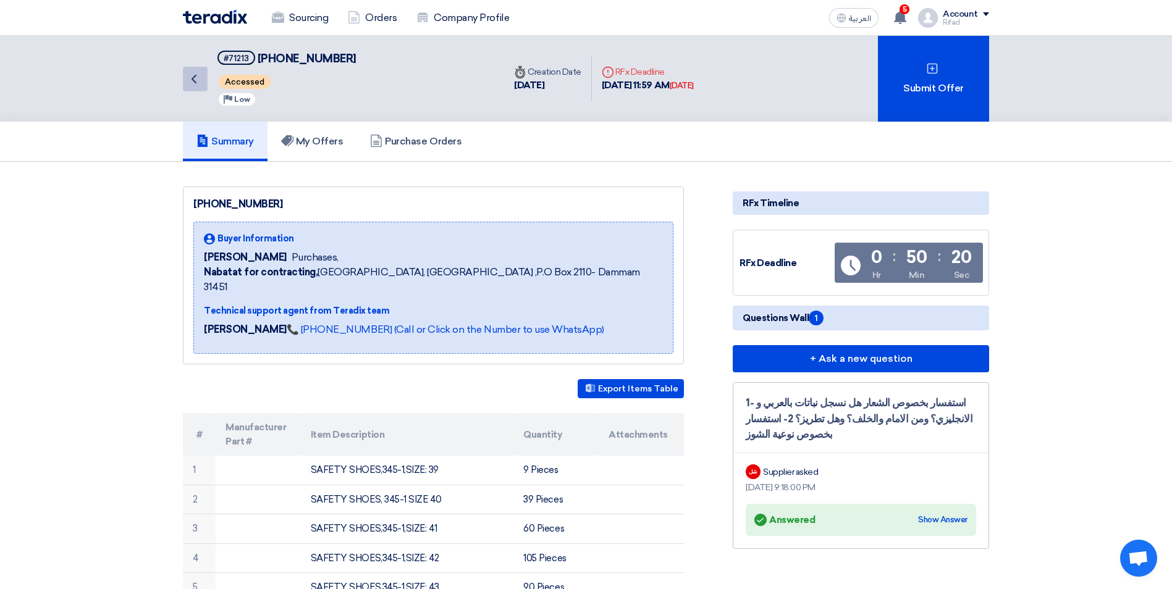
click at [199, 75] on icon "Back" at bounding box center [194, 79] width 15 height 15
